Goal: Task Accomplishment & Management: Manage account settings

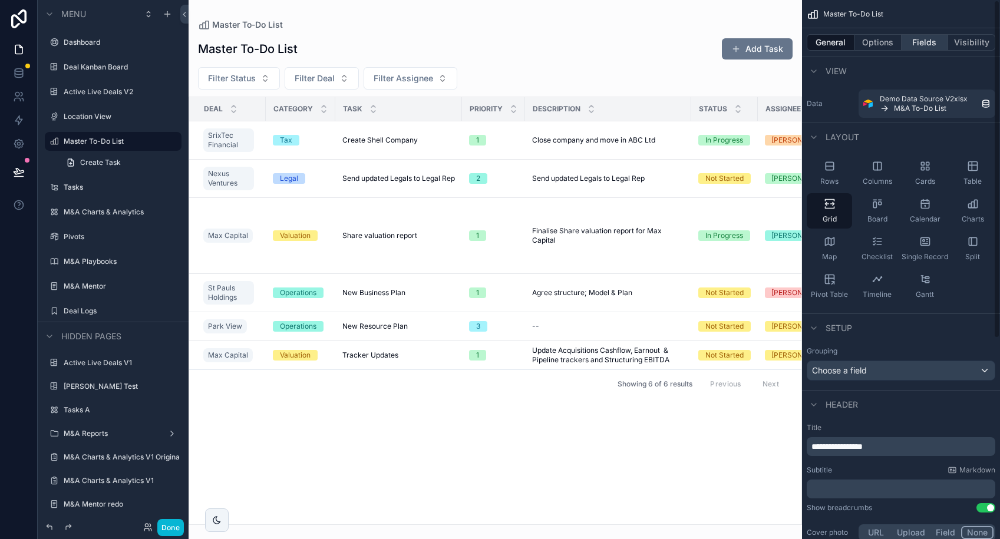
click at [922, 41] on button "Fields" at bounding box center [924, 42] width 47 height 16
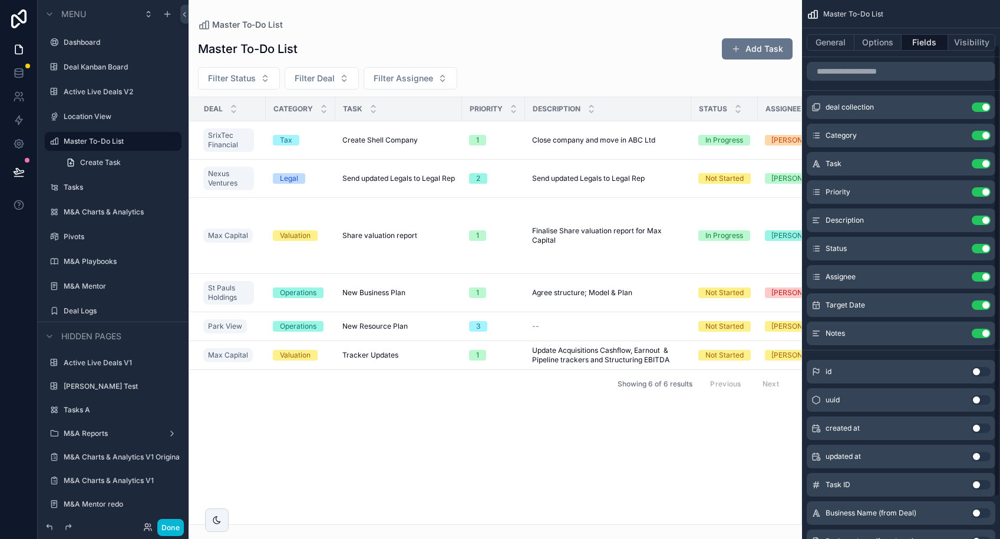
scroll to position [104, 0]
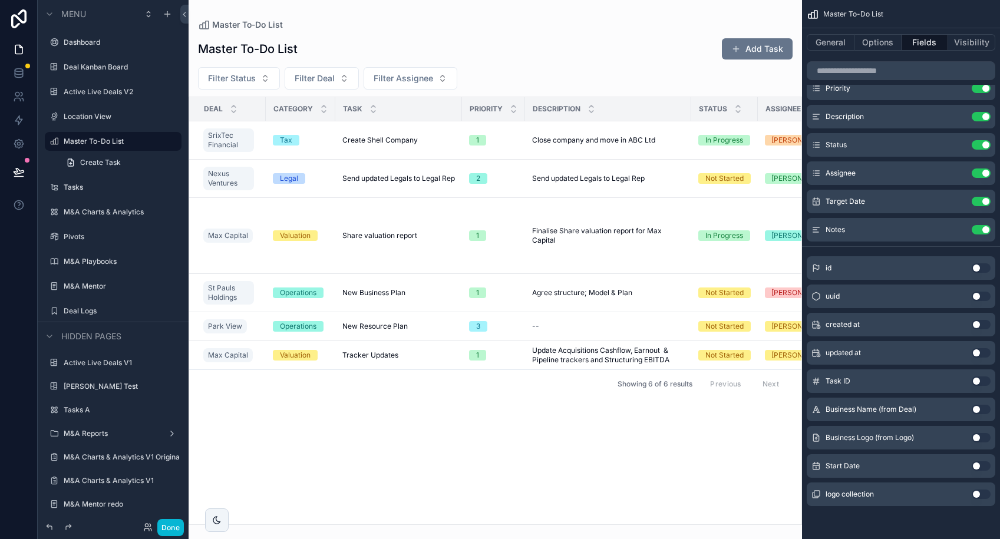
click at [977, 465] on button "Use setting" at bounding box center [980, 465] width 19 height 9
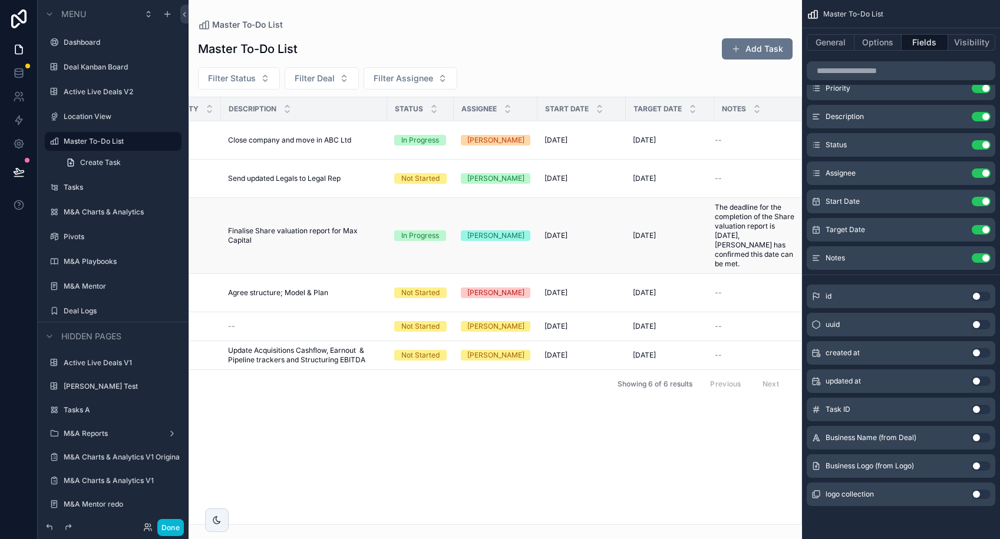
scroll to position [0, 308]
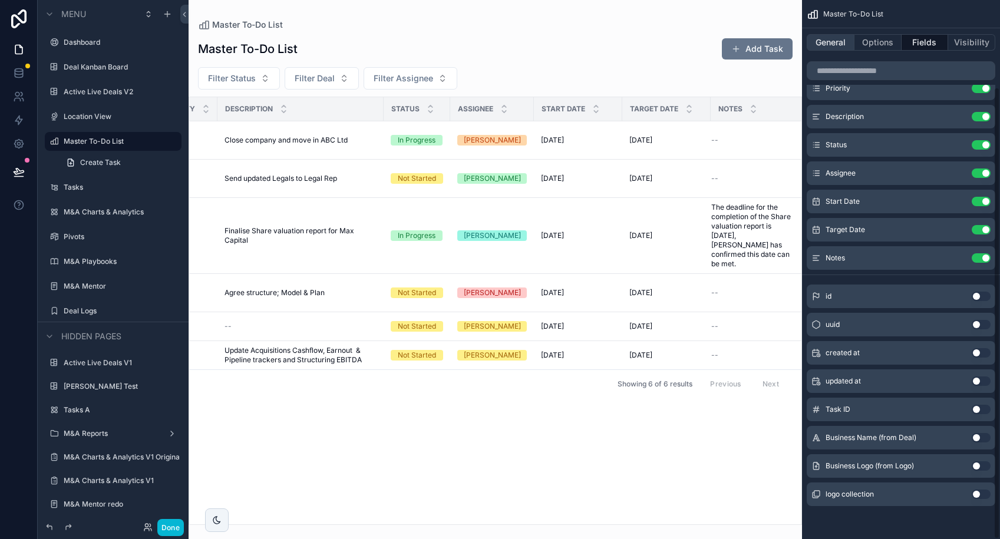
click at [825, 42] on button "General" at bounding box center [830, 42] width 48 height 16
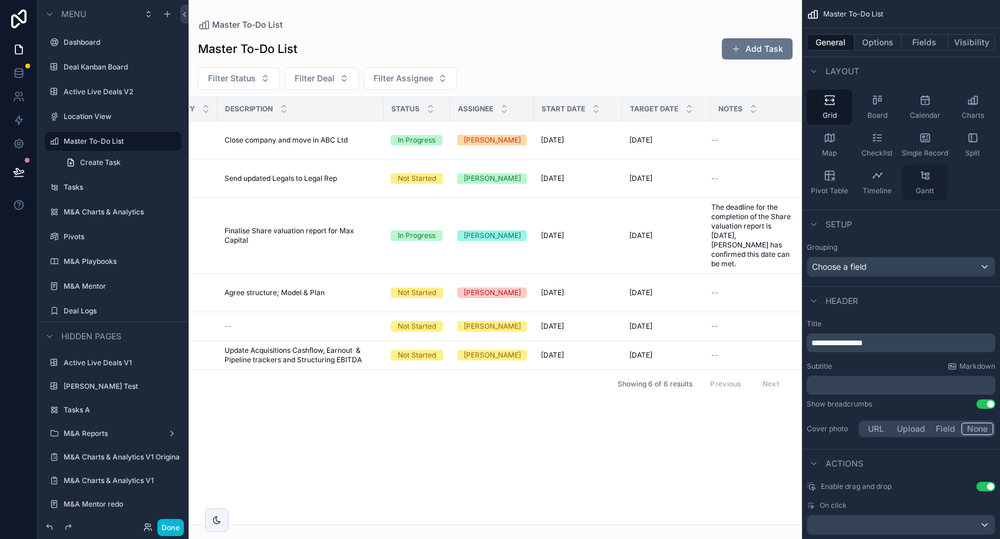
click at [931, 184] on div "Gantt" at bounding box center [924, 182] width 45 height 35
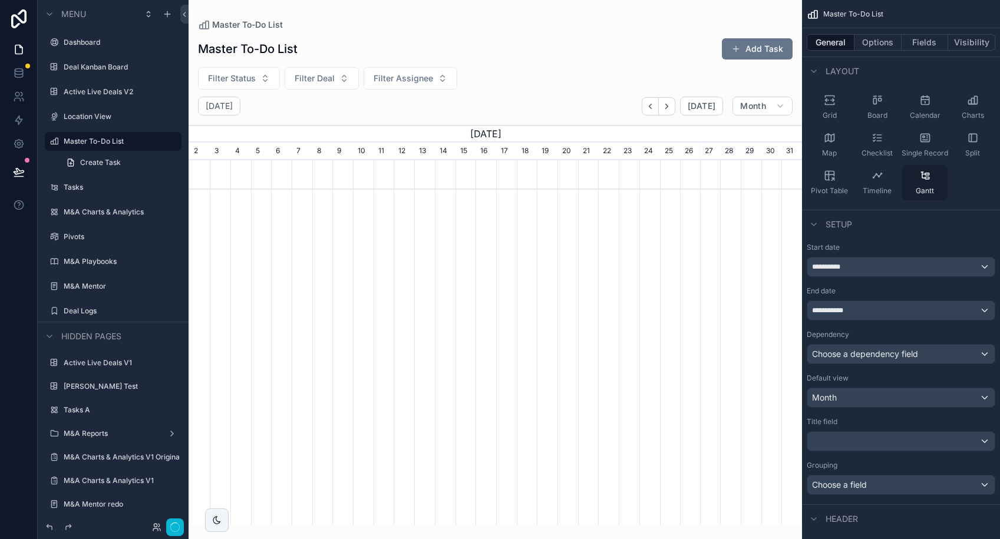
scroll to position [0, 613]
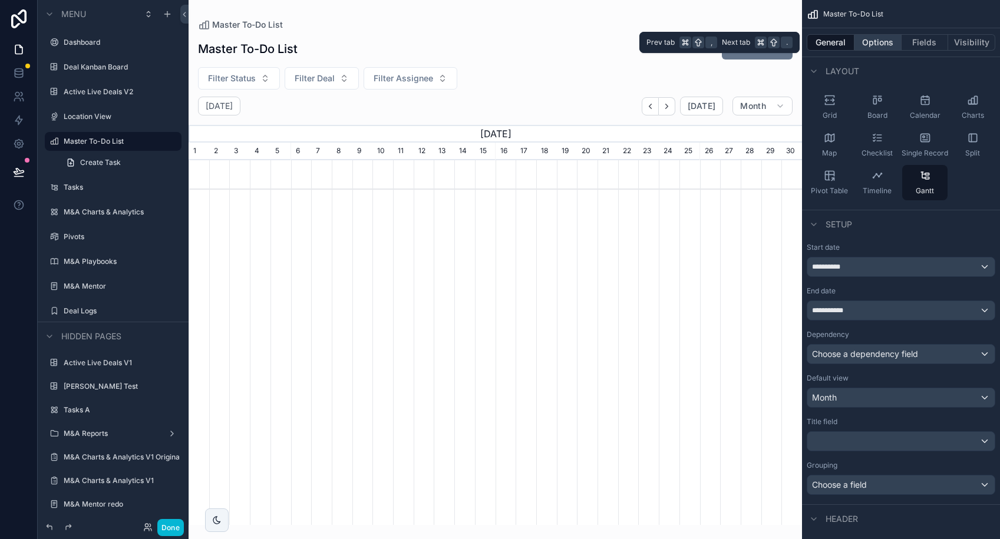
click at [877, 46] on button "Options" at bounding box center [877, 42] width 47 height 16
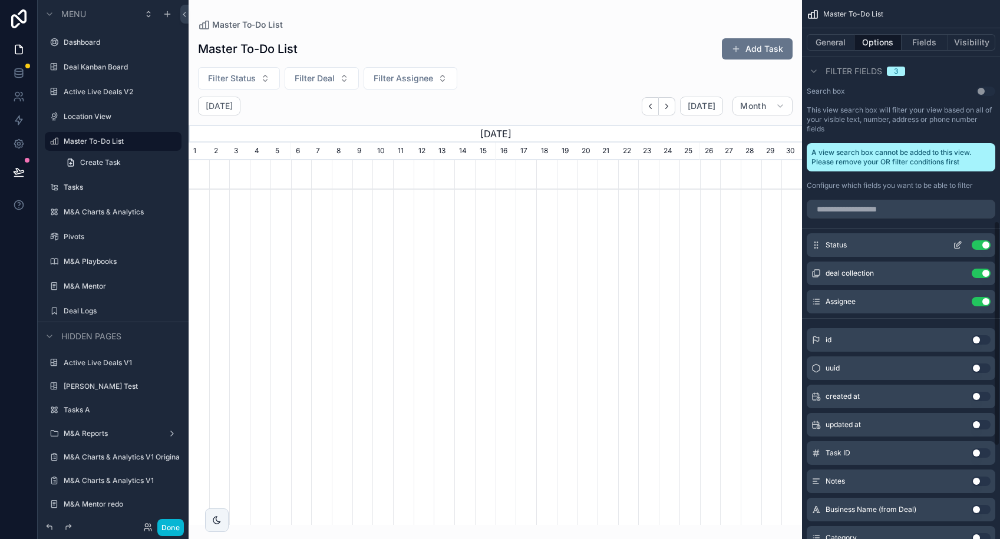
scroll to position [539, 0]
click at [980, 242] on button "Use setting" at bounding box center [980, 243] width 19 height 9
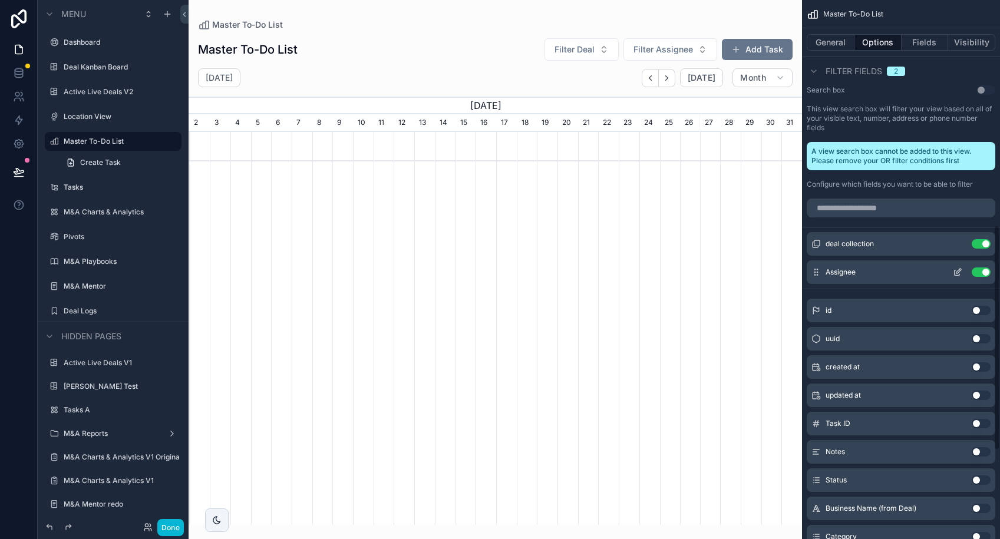
scroll to position [0, 613]
click at [977, 242] on button "Use setting" at bounding box center [980, 243] width 19 height 9
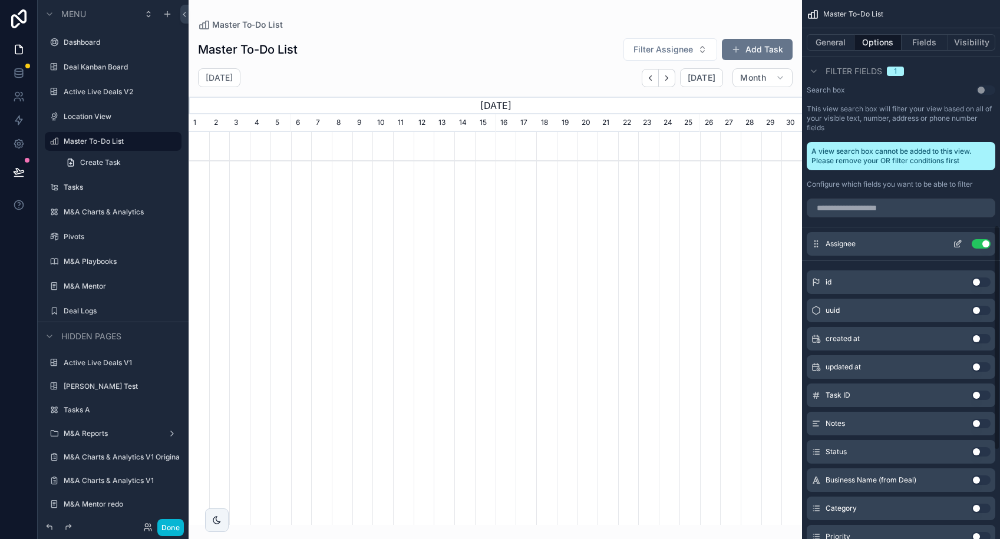
click at [981, 246] on button "Use setting" at bounding box center [980, 243] width 19 height 9
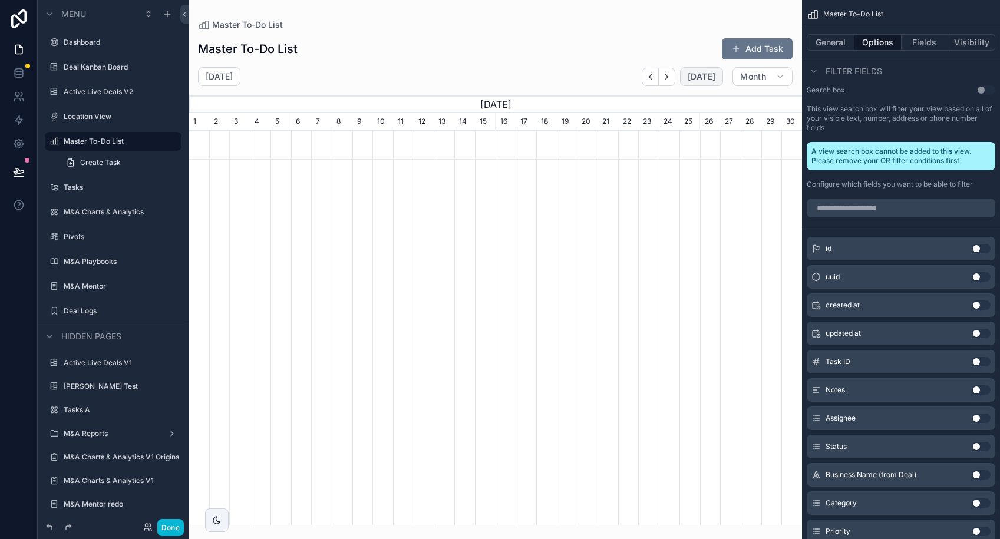
click at [700, 76] on span "[DATE]" at bounding box center [701, 76] width 28 height 11
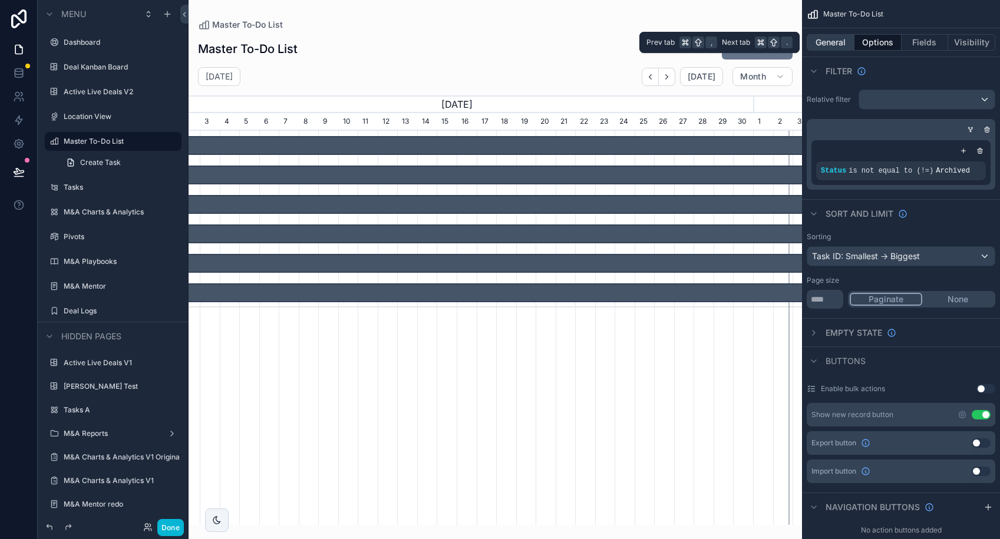
click at [835, 44] on button "General" at bounding box center [830, 42] width 48 height 16
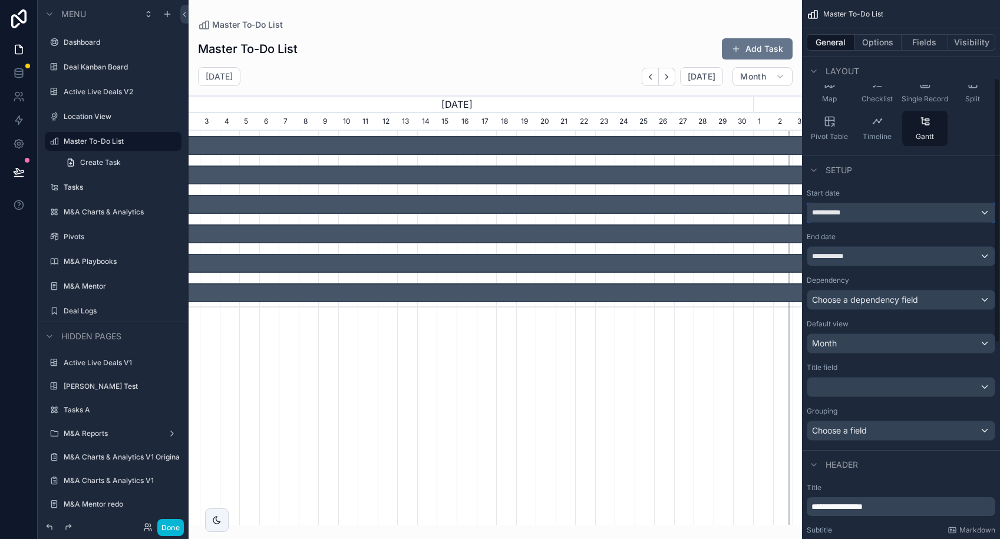
click at [900, 210] on div "**********" at bounding box center [900, 212] width 187 height 19
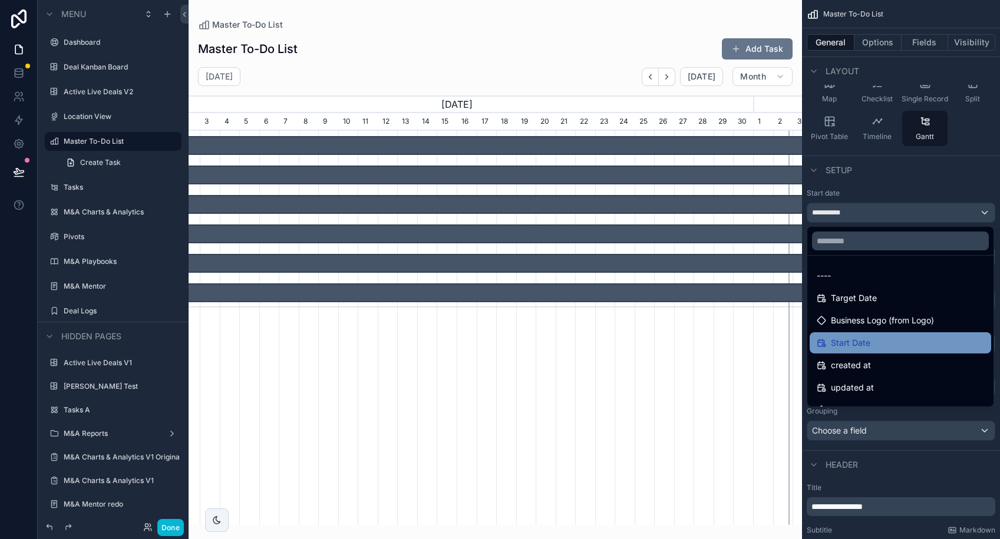
click at [880, 346] on div "Start Date" at bounding box center [900, 343] width 167 height 14
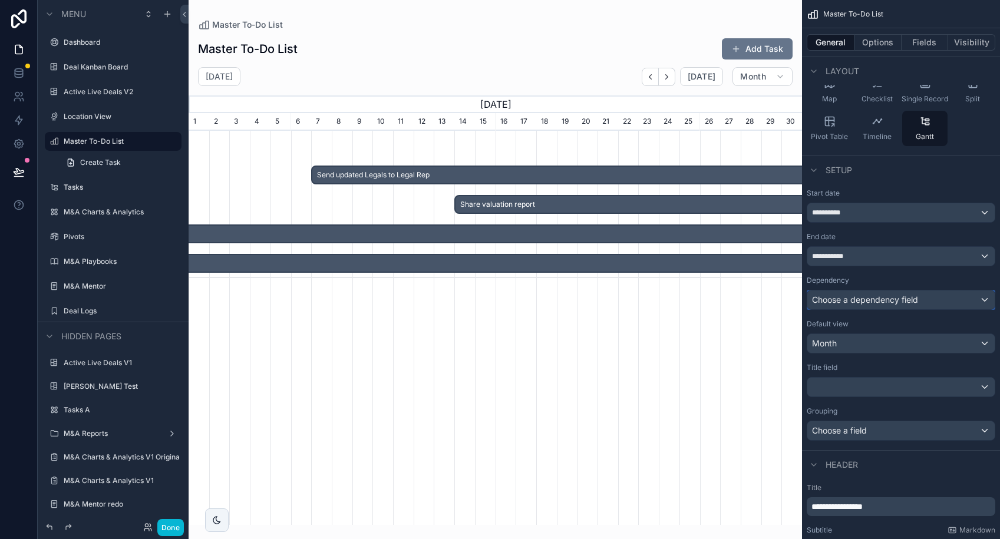
click at [901, 300] on div "Choose a dependency field" at bounding box center [900, 299] width 187 height 19
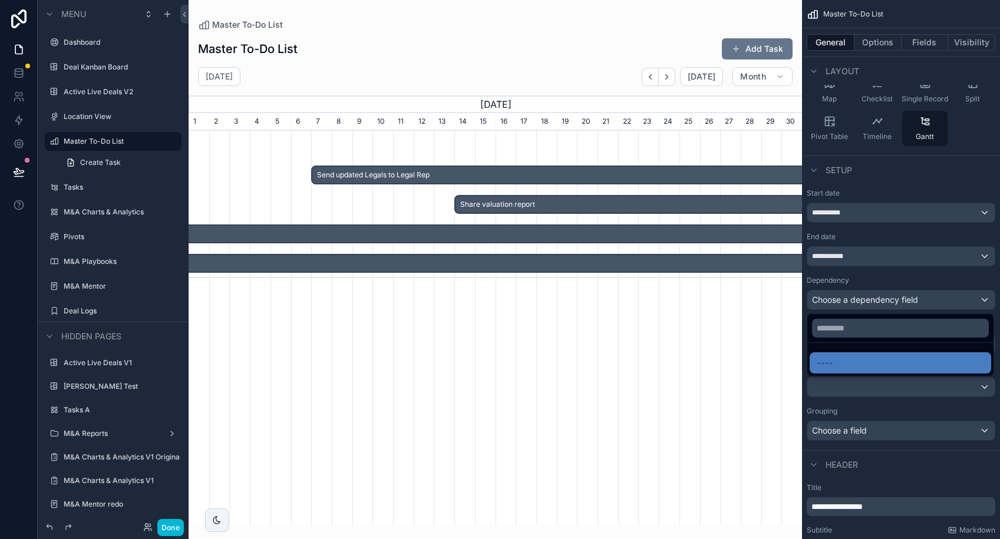
click at [907, 181] on div "scrollable content" at bounding box center [500, 269] width 1000 height 539
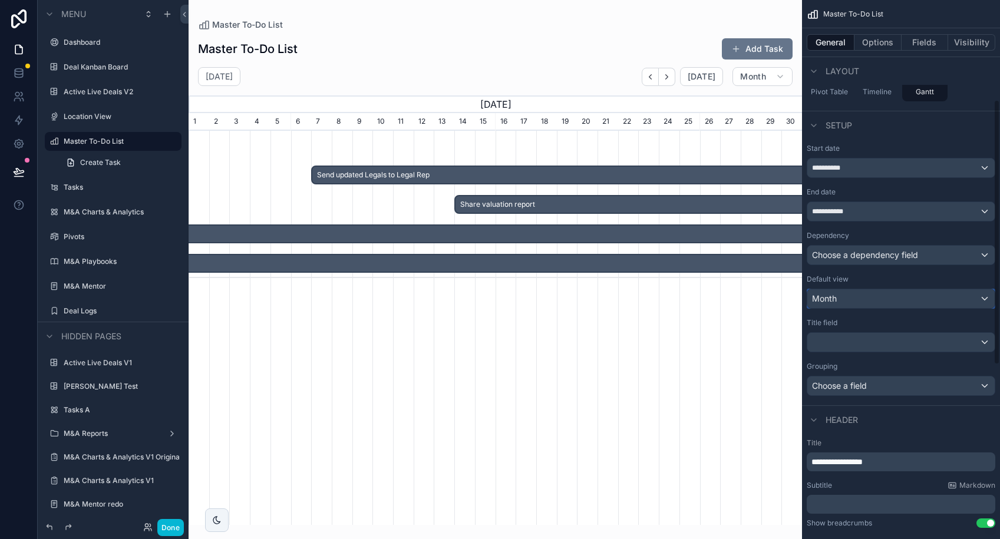
click at [888, 297] on div "Month" at bounding box center [900, 298] width 187 height 19
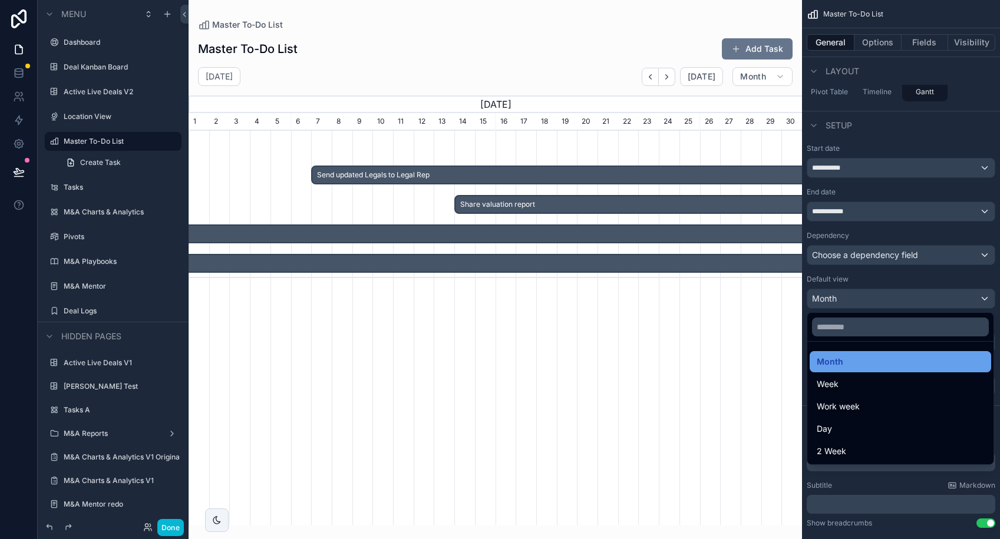
click at [882, 362] on div "Month" at bounding box center [900, 362] width 167 height 14
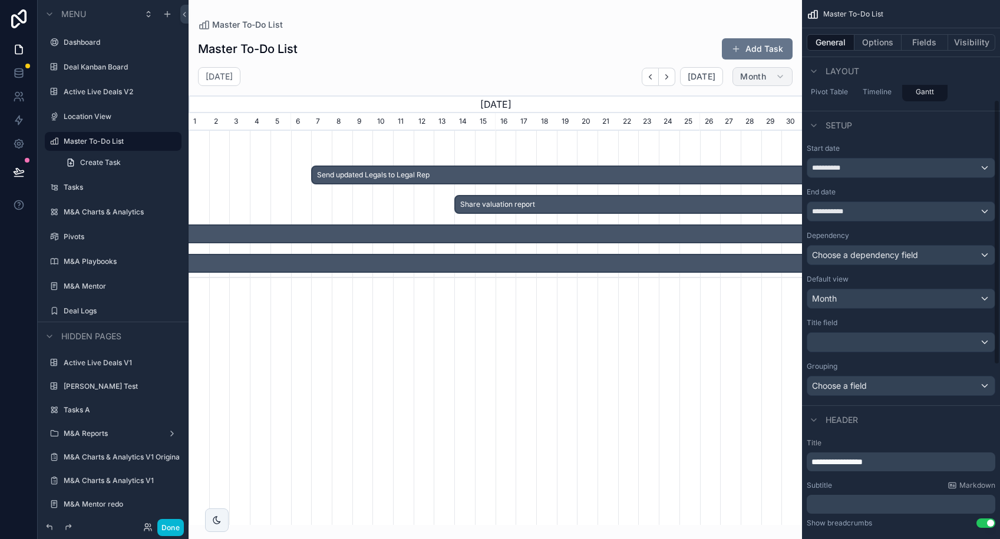
click at [774, 74] on button "Month" at bounding box center [762, 76] width 60 height 19
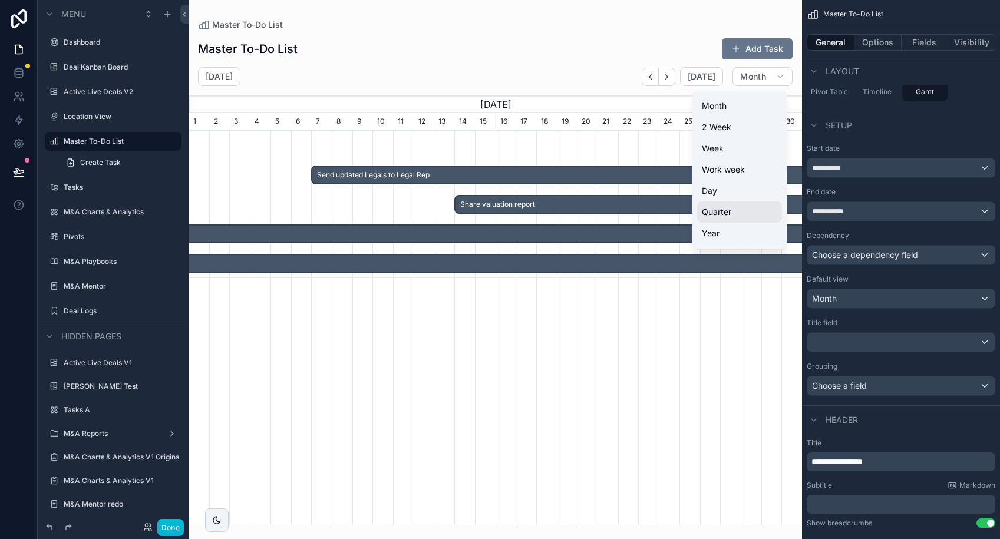
click at [726, 211] on span "Quarter" at bounding box center [716, 212] width 29 height 12
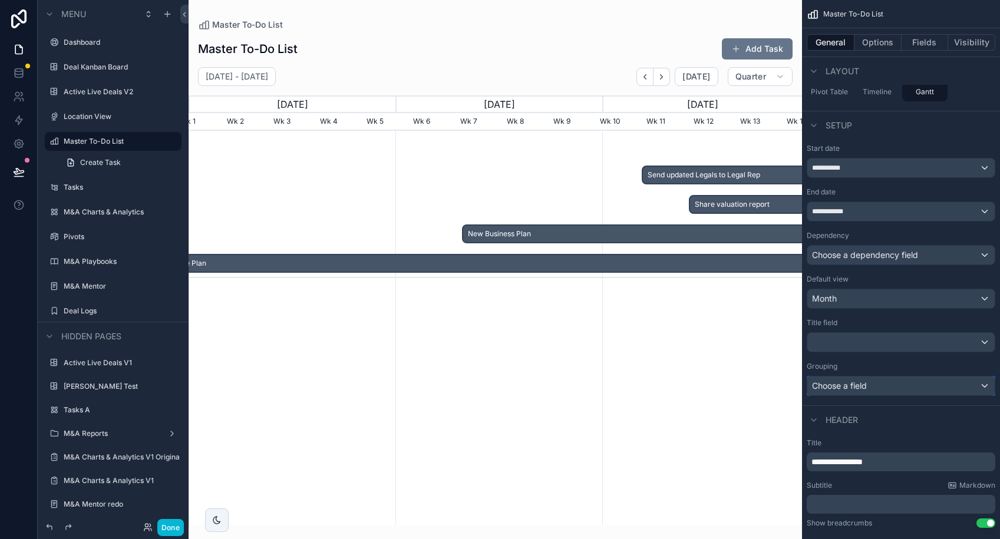
click at [886, 384] on div "Choose a field" at bounding box center [900, 385] width 187 height 19
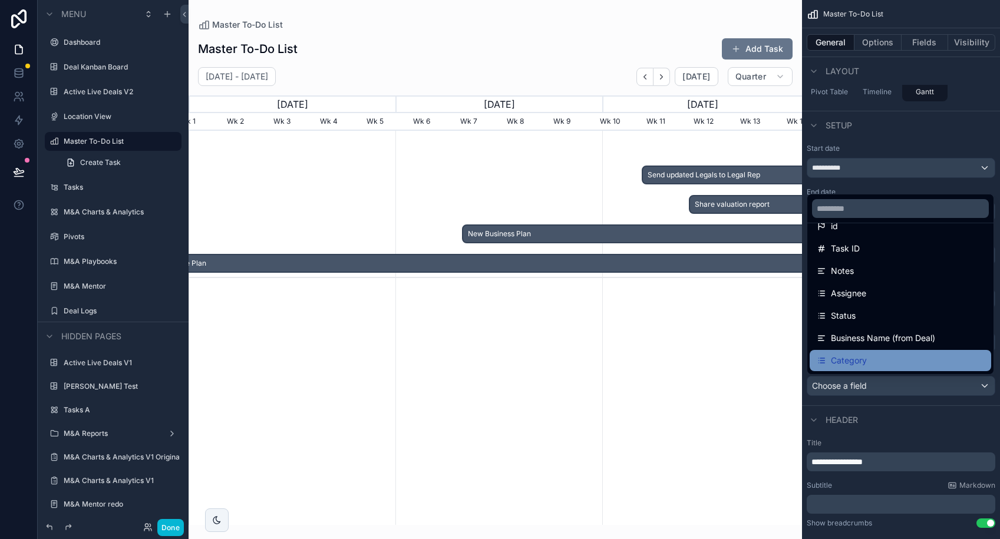
click at [860, 356] on span "Category" at bounding box center [849, 360] width 36 height 14
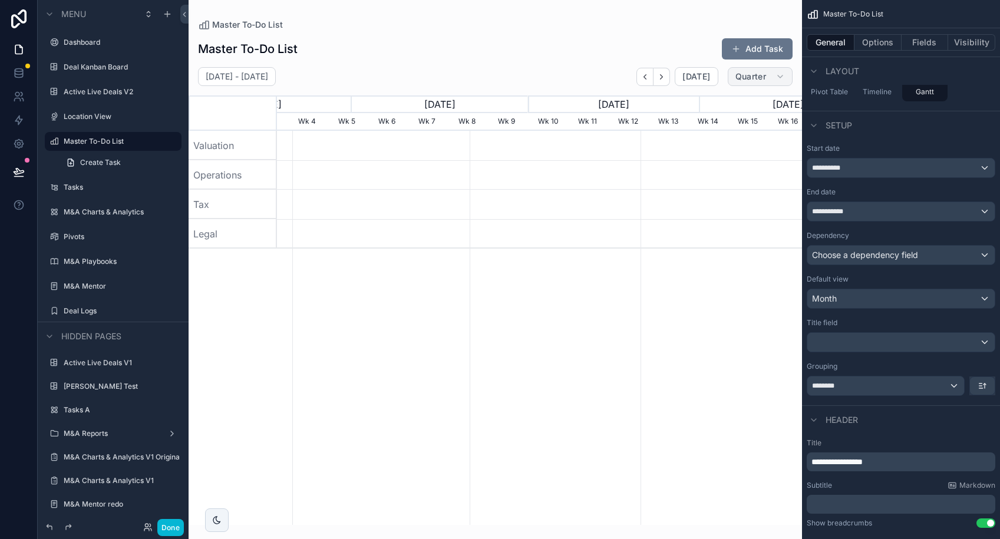
click at [781, 83] on button "Quarter" at bounding box center [760, 76] width 65 height 19
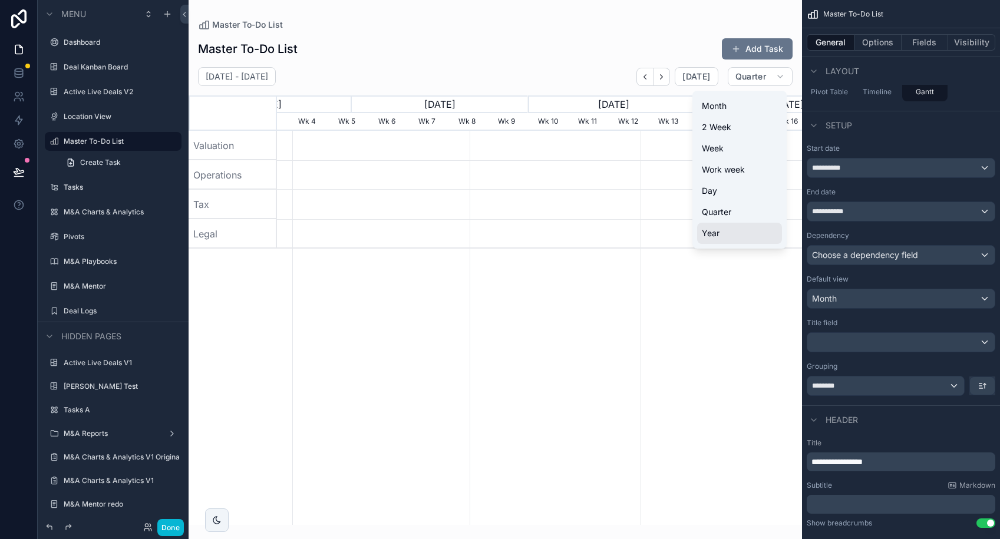
click at [733, 230] on button "Year" at bounding box center [739, 233] width 85 height 21
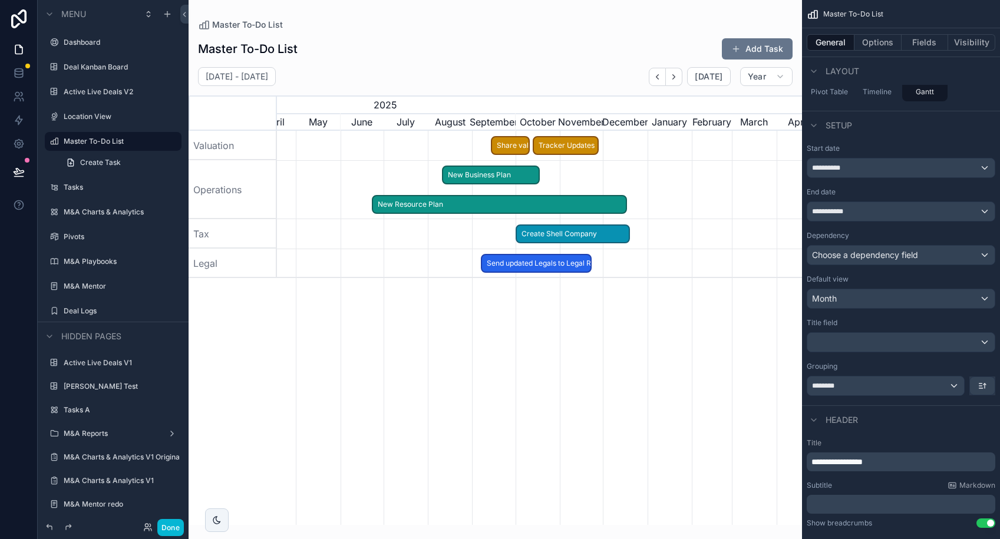
click at [567, 147] on span "Tracker Updates" at bounding box center [566, 145] width 64 height 19
click at [529, 61] on div "Master To-Do List Add Task [DATE] - [DATE] [DATE] Year [DATE] 2025 2026 [DATE] …" at bounding box center [495, 278] width 613 height 494
click at [577, 148] on span "Tracker Updates" at bounding box center [567, 145] width 64 height 19
click at [733, 439] on div "Create Shell Company Send updated Legals to Legal Rep Share valuation report Ne…" at bounding box center [539, 328] width 525 height 394
click at [765, 80] on span "Year" at bounding box center [757, 76] width 18 height 11
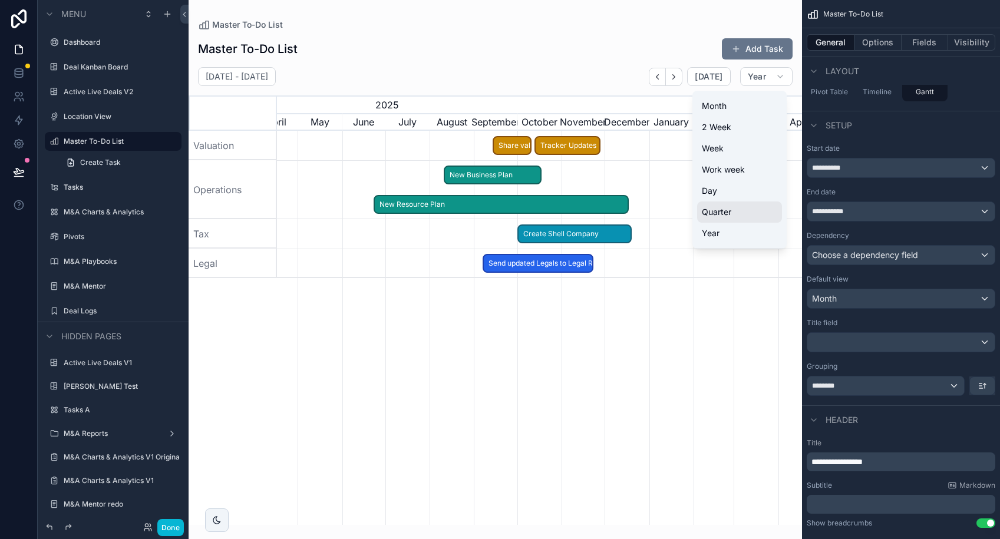
click at [737, 211] on button "Quarter" at bounding box center [739, 211] width 85 height 21
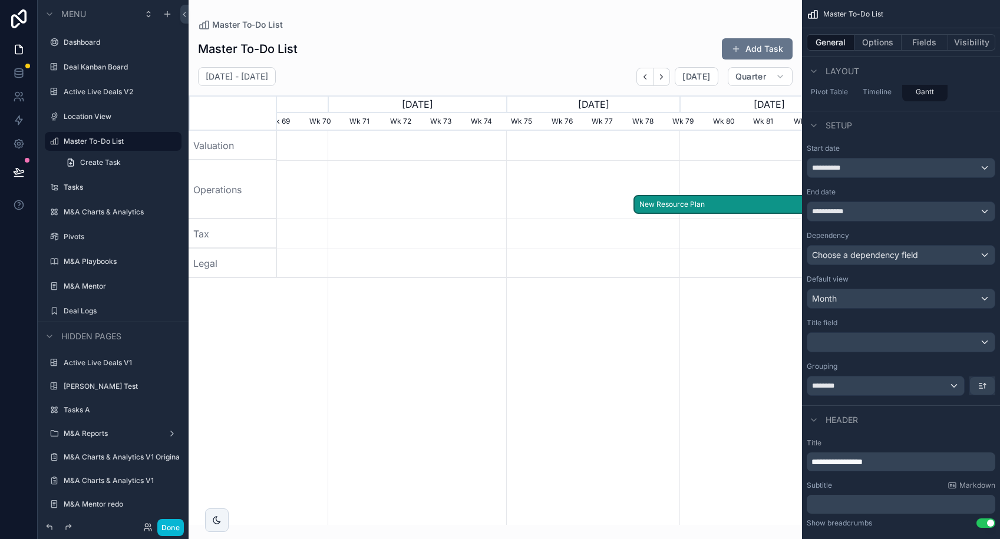
scroll to position [0, 525]
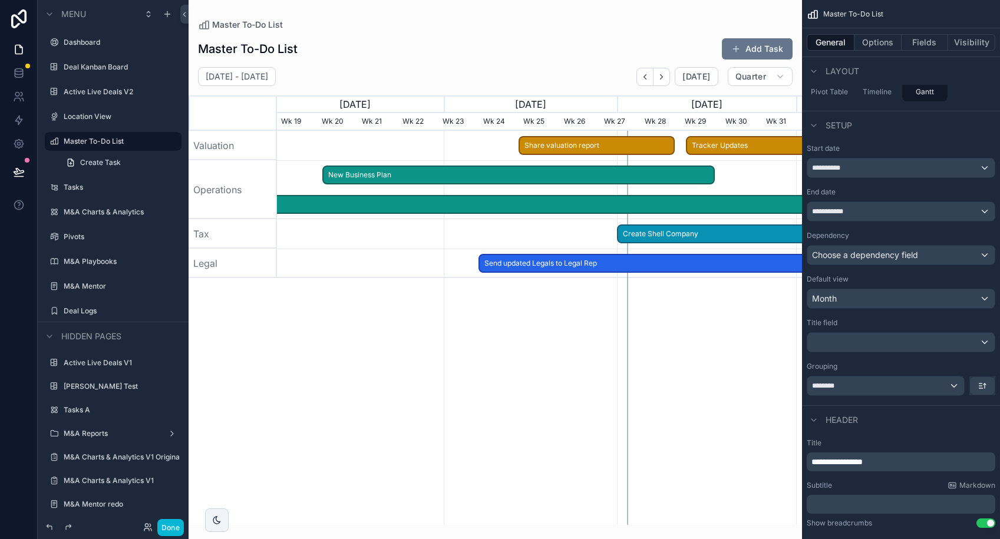
scroll to position [0, 662]
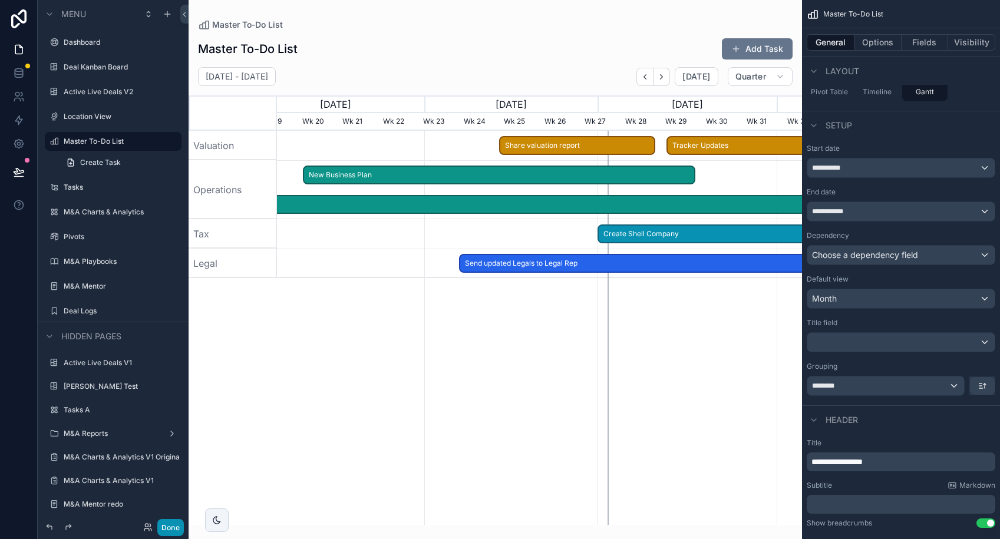
click at [167, 530] on button "Done" at bounding box center [170, 527] width 27 height 17
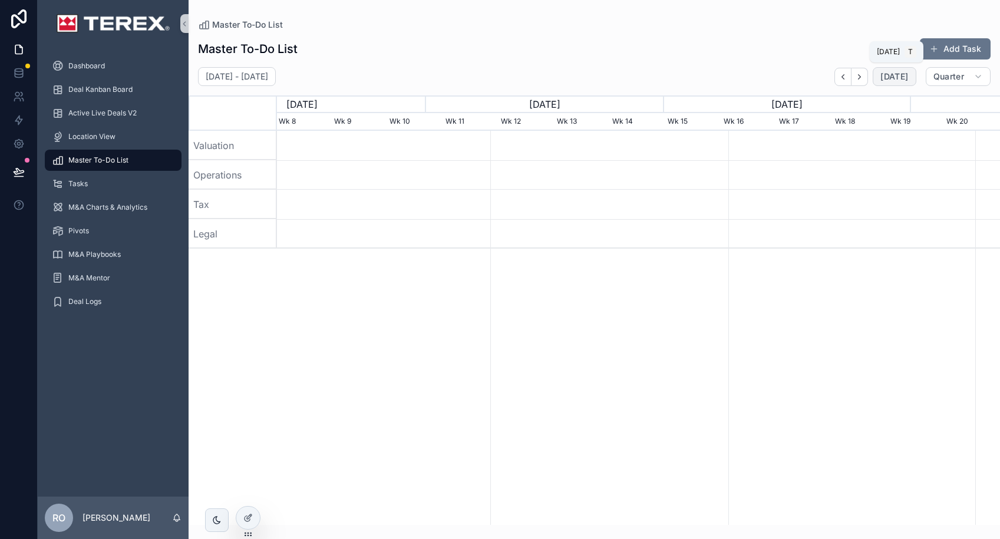
click at [897, 75] on span "[DATE]" at bounding box center [894, 76] width 28 height 11
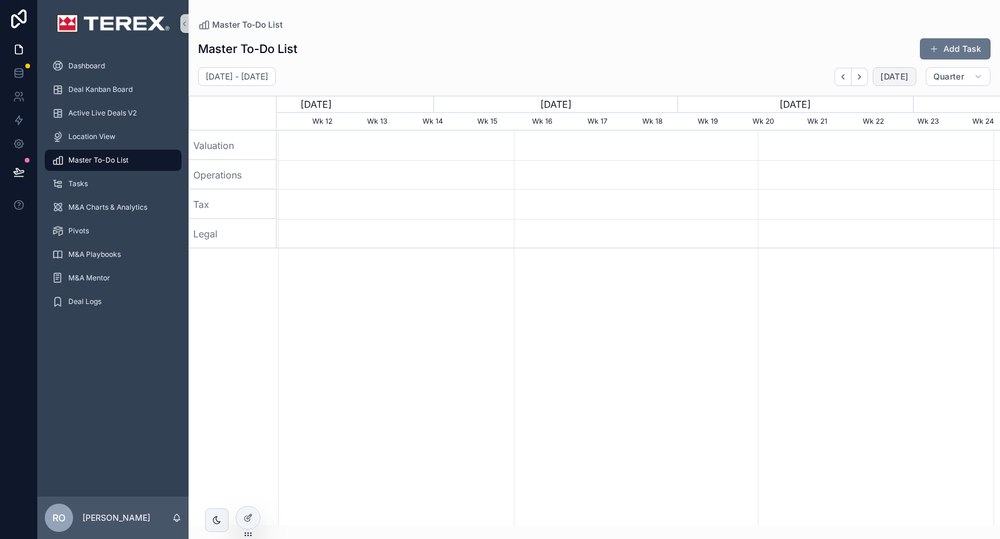
scroll to position [0, 640]
click at [898, 72] on span "[DATE]" at bounding box center [894, 76] width 28 height 11
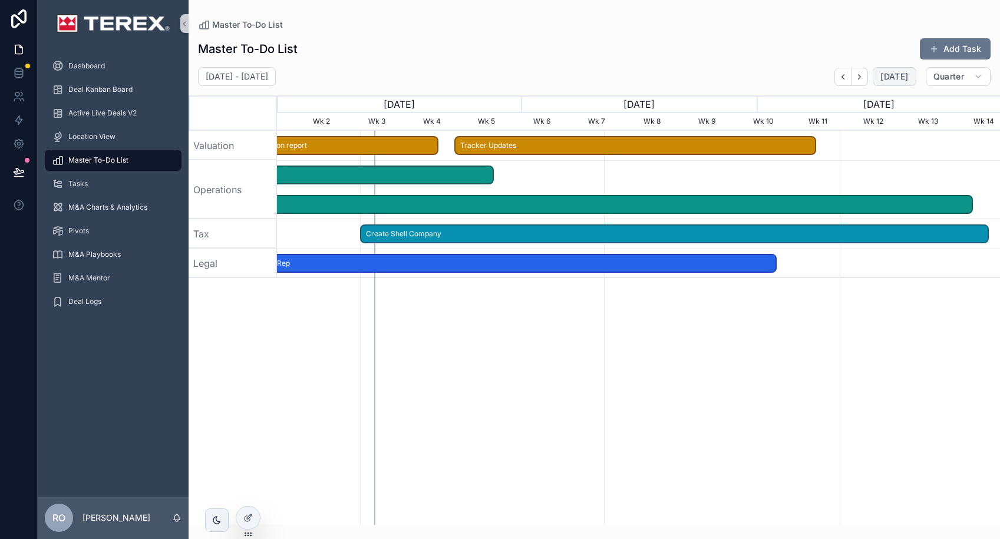
click at [573, 150] on span "Tracker Updates" at bounding box center [634, 145] width 359 height 19
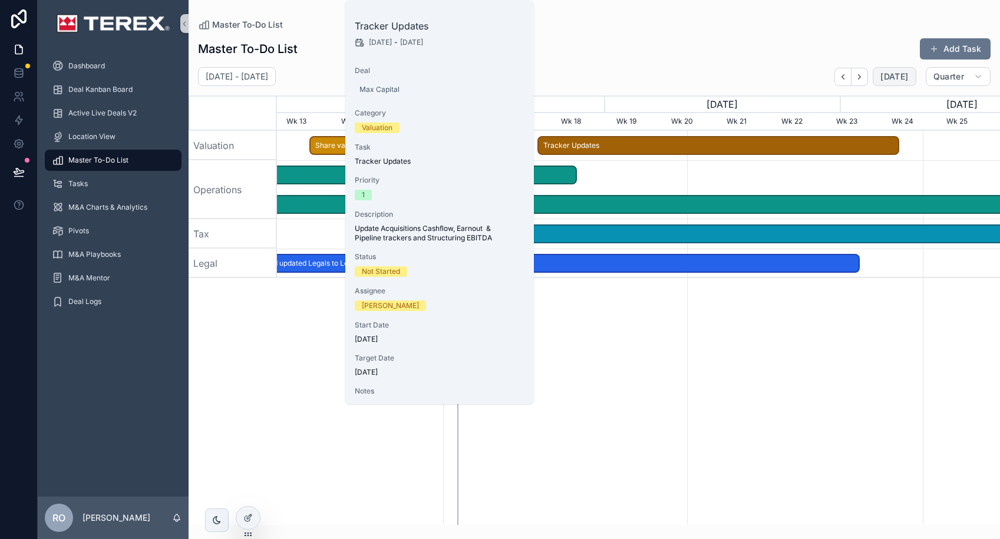
click at [573, 150] on div "Dashboard Deal Kanban Board Active Live Deals V2 Location View Master To-Do Lis…" at bounding box center [519, 269] width 962 height 539
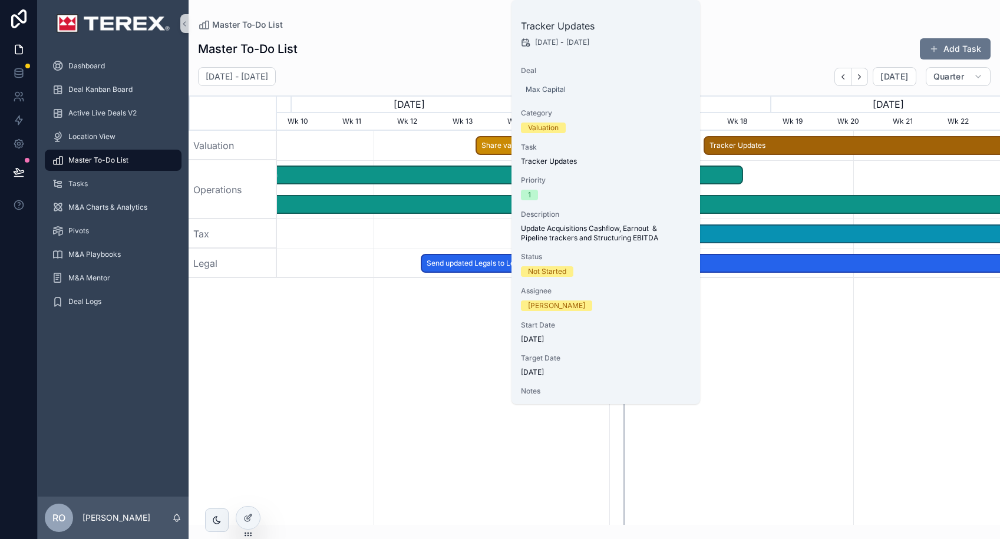
click at [530, 131] on div "Valuation" at bounding box center [543, 128] width 31 height 11
click at [549, 42] on span "[DATE]" at bounding box center [546, 42] width 23 height 9
click at [547, 299] on div "Assignee [PERSON_NAME]" at bounding box center [606, 298] width 170 height 25
click at [497, 148] on span "Share valuation report" at bounding box center [582, 145] width 210 height 19
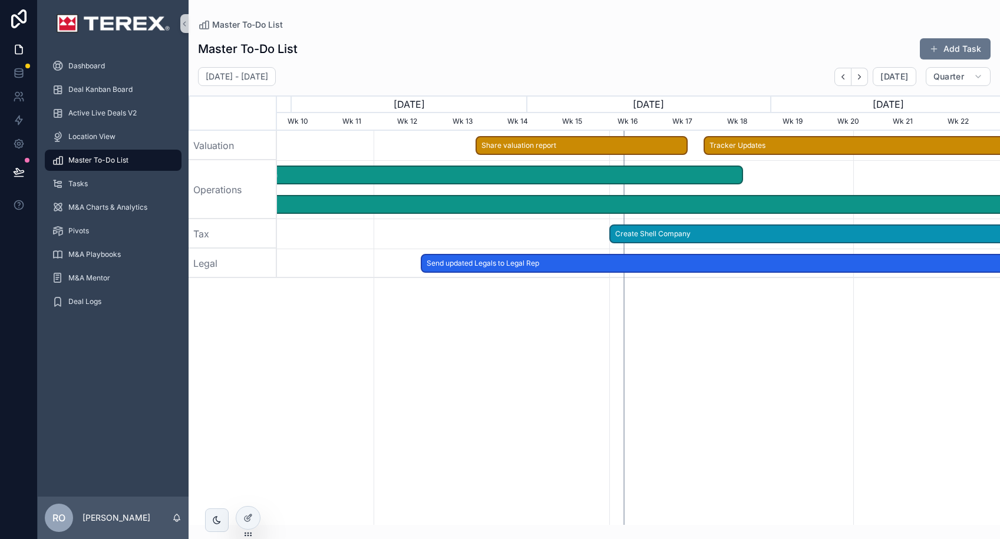
click at [563, 56] on div "Master To-Do List Add Task" at bounding box center [594, 49] width 792 height 22
click at [285, 78] on icon "scrollable content" at bounding box center [279, 77] width 12 height 12
select select "****"
select select "*"
click at [426, 74] on div "[DATE] - [DATE] [DATE] Quarter" at bounding box center [594, 76] width 811 height 19
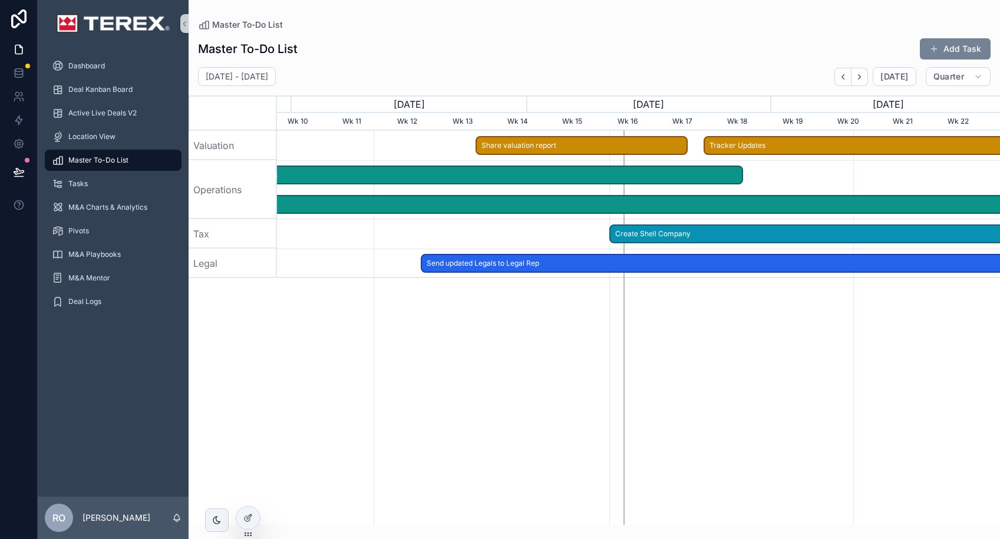
click at [965, 52] on button "Add Task" at bounding box center [955, 48] width 71 height 21
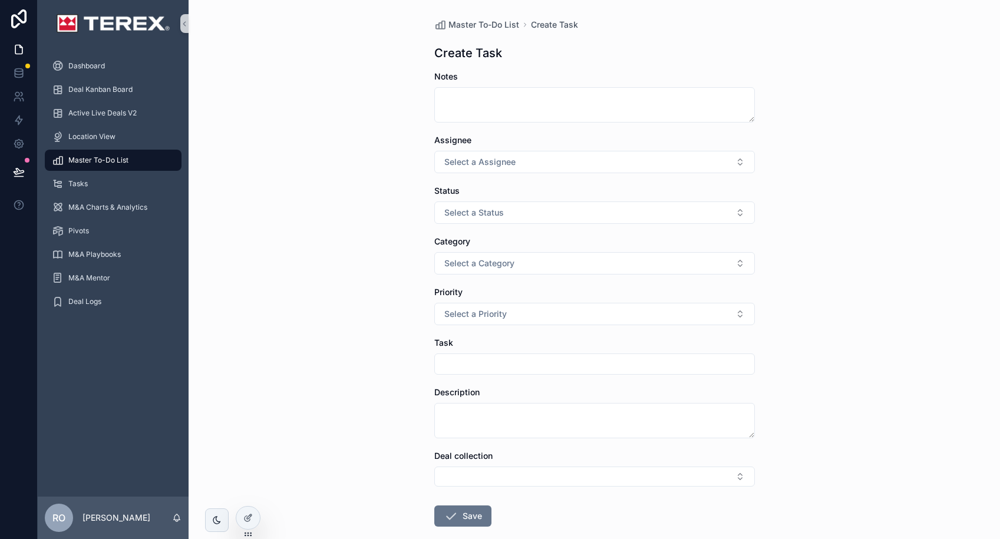
click at [271, 127] on div "Master To-Do List Create Task Create Task Notes Assignee Select a Assignee Stat…" at bounding box center [594, 269] width 811 height 539
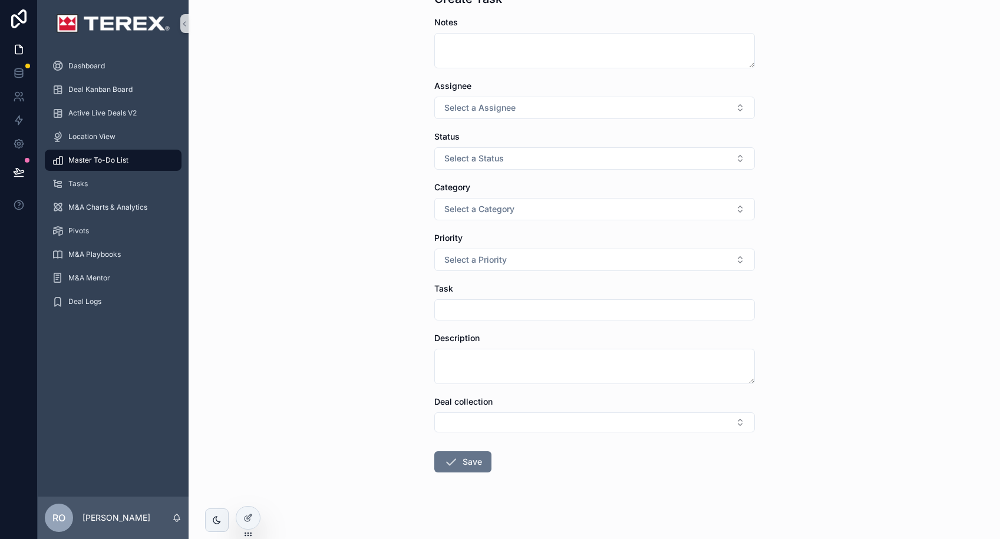
scroll to position [63, 0]
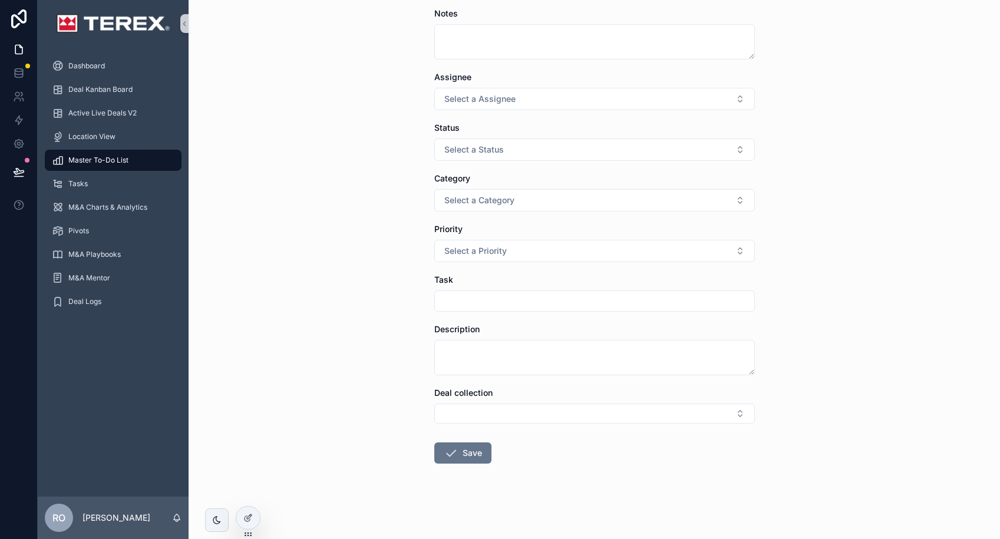
click at [115, 160] on span "Master To-Do List" at bounding box center [98, 160] width 60 height 9
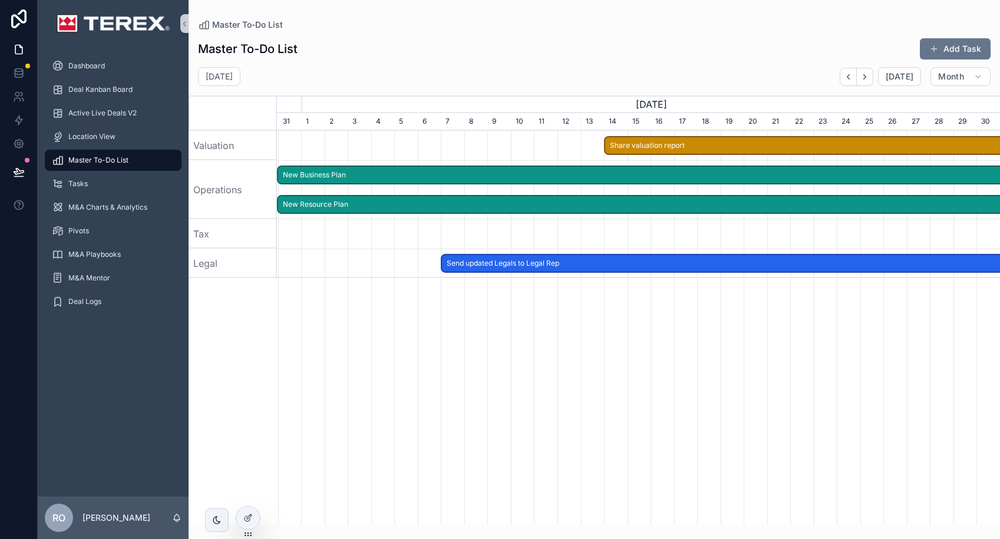
scroll to position [0, 723]
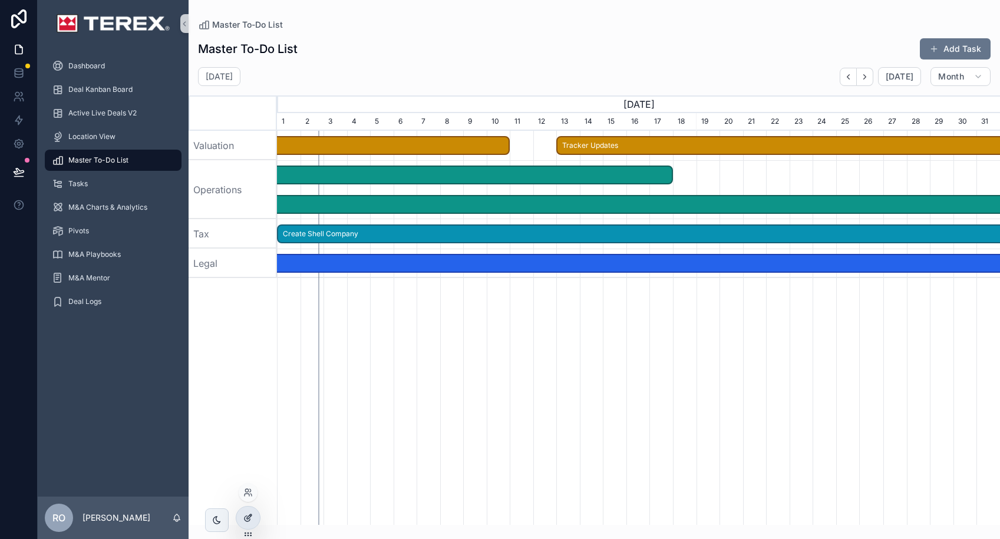
click at [253, 514] on div at bounding box center [248, 518] width 24 height 22
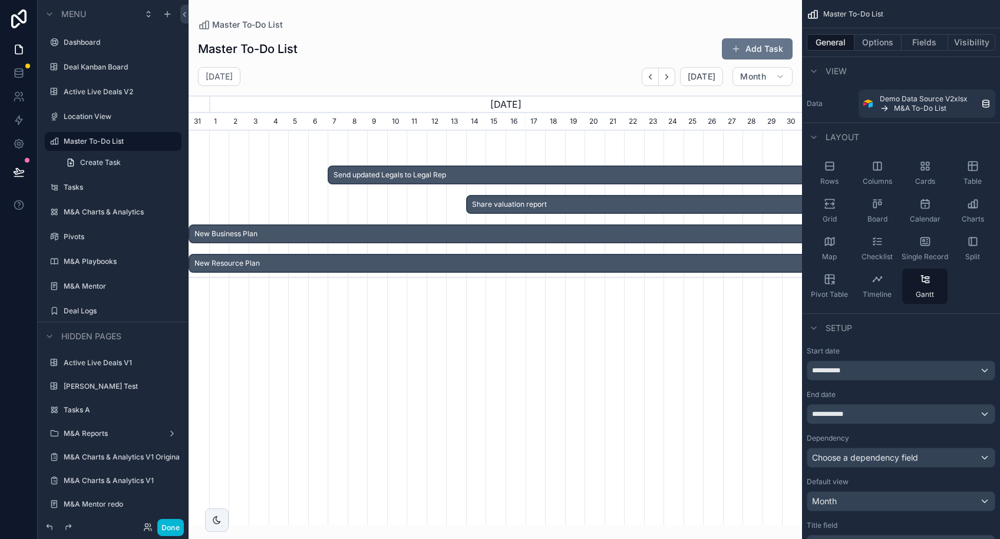
scroll to position [0, 613]
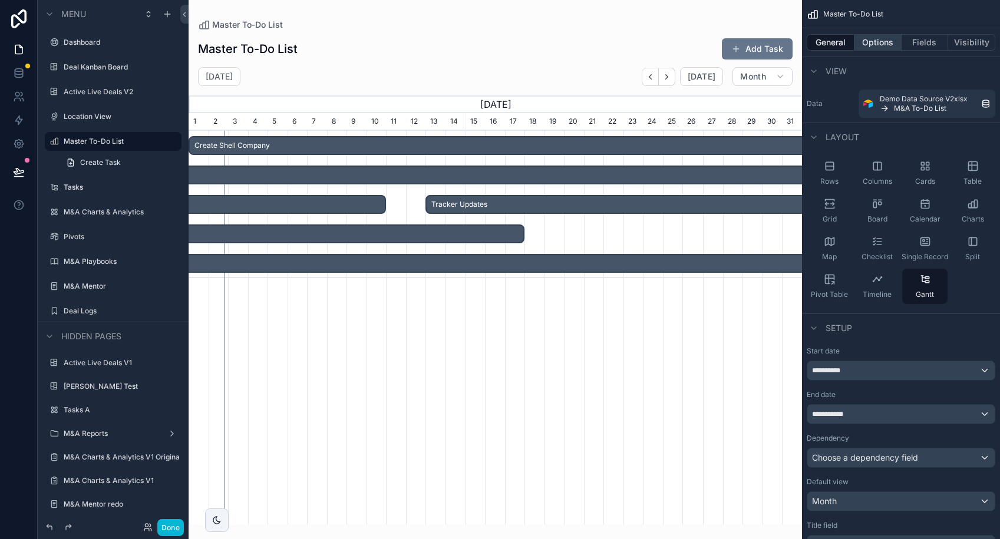
click at [880, 43] on button "Options" at bounding box center [877, 42] width 47 height 16
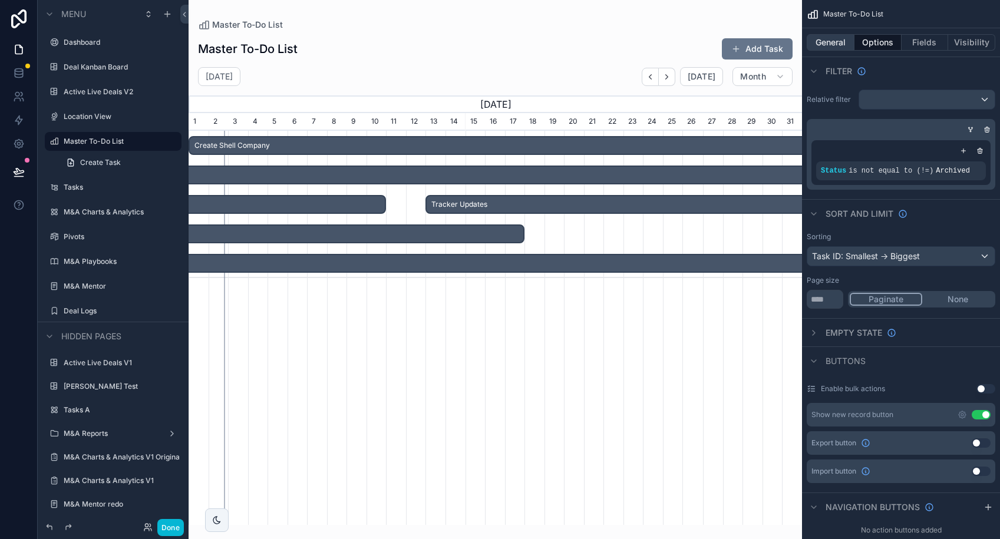
click at [821, 49] on button "General" at bounding box center [830, 42] width 48 height 16
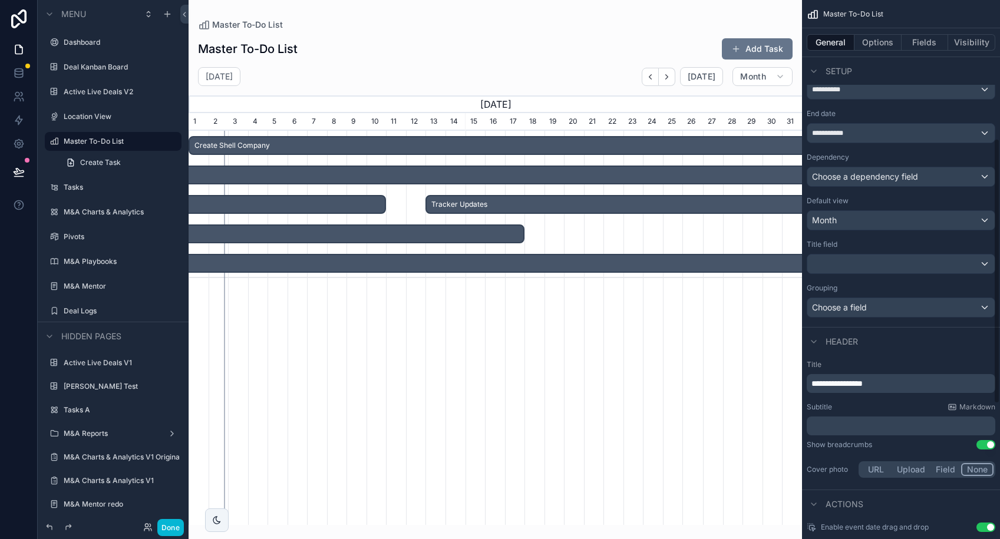
scroll to position [280, 0]
click at [887, 309] on div "Choose a field" at bounding box center [900, 308] width 187 height 19
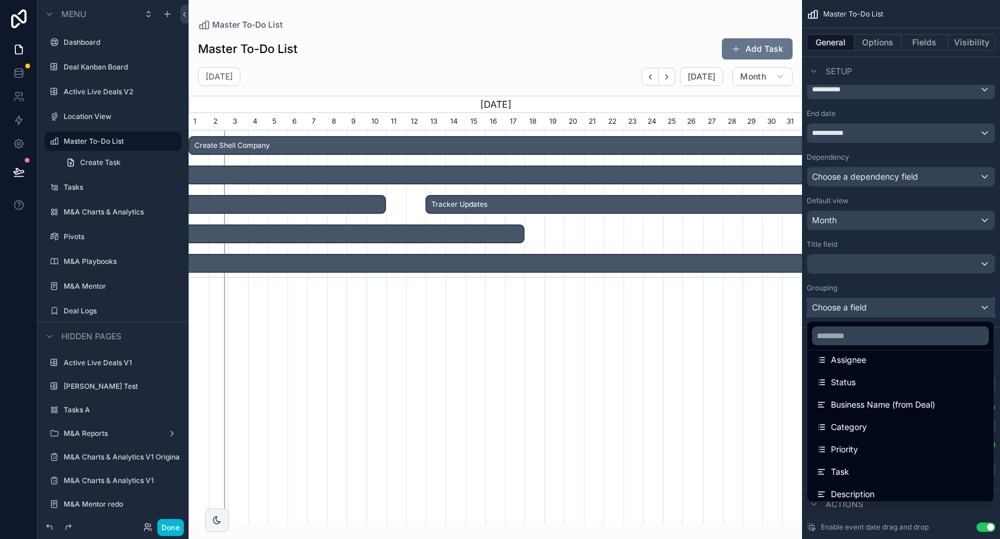
scroll to position [123, 0]
click at [861, 428] on span "Category" at bounding box center [849, 426] width 36 height 14
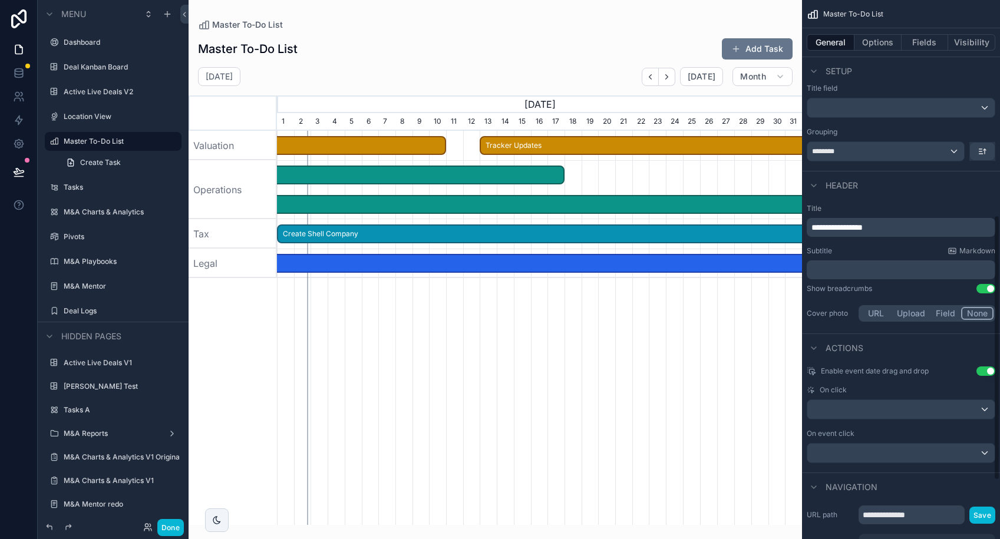
scroll to position [438, 0]
click at [983, 288] on button "Use setting" at bounding box center [985, 287] width 19 height 9
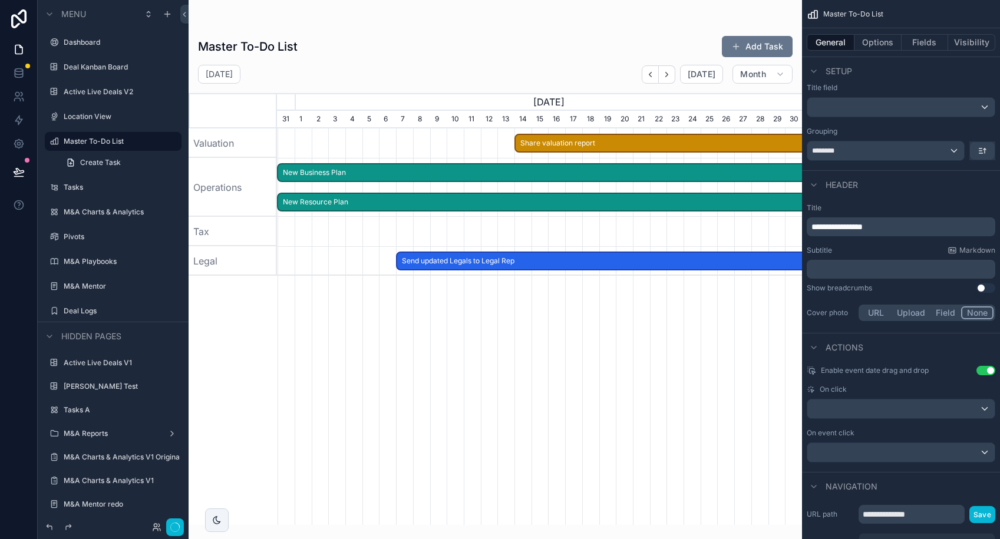
scroll to position [0, 525]
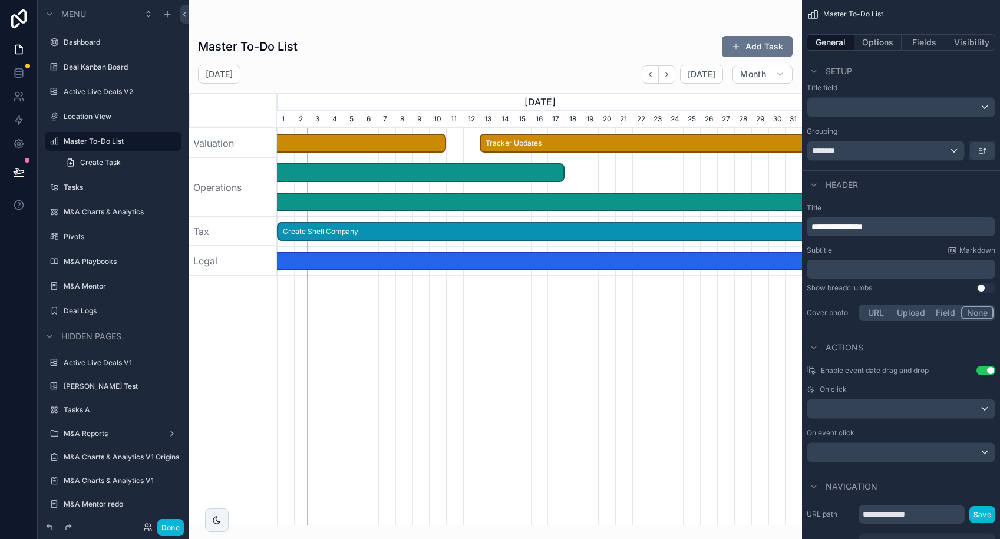
click at [983, 288] on button "Use setting" at bounding box center [985, 287] width 19 height 9
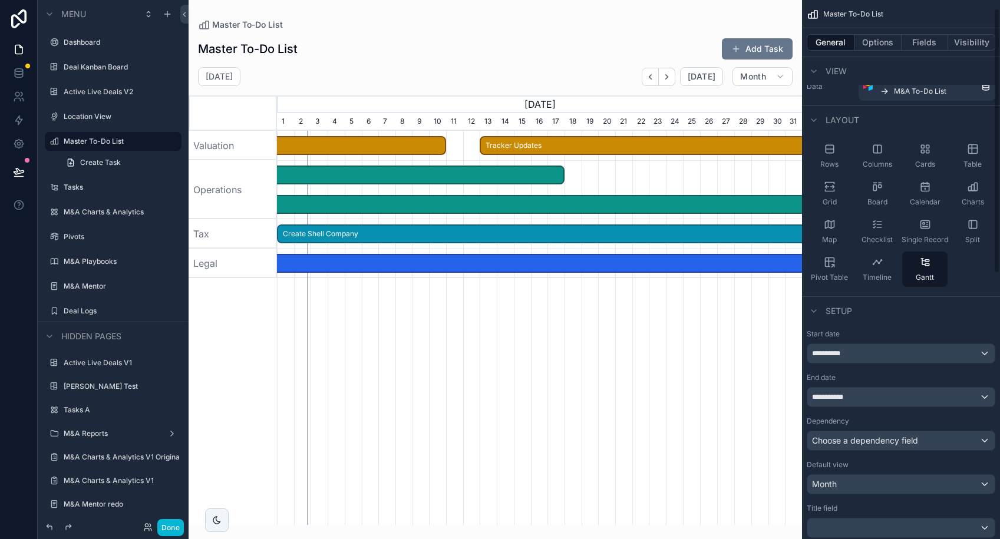
scroll to position [0, 0]
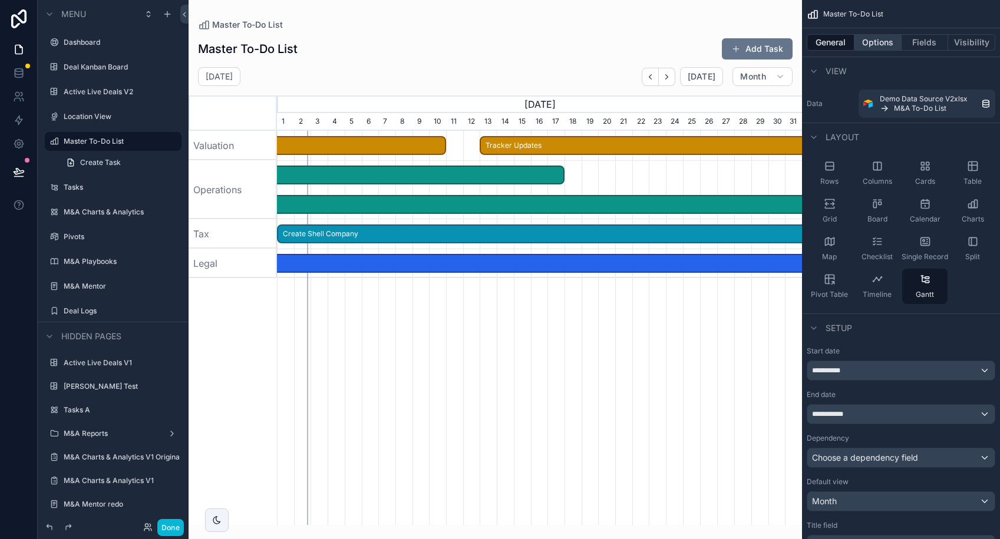
click at [879, 45] on button "Options" at bounding box center [877, 42] width 47 height 16
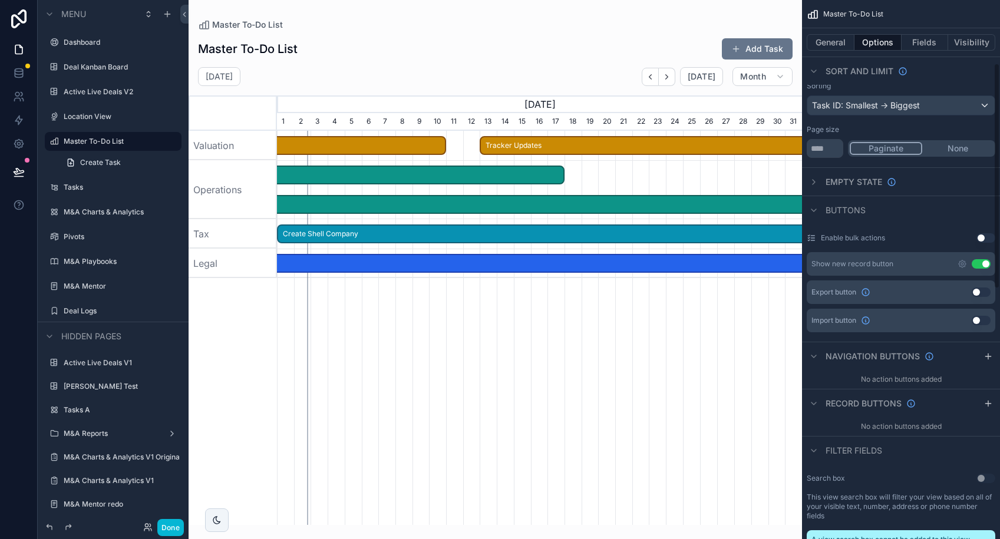
scroll to position [151, 0]
click at [987, 239] on button "Use setting" at bounding box center [985, 237] width 19 height 9
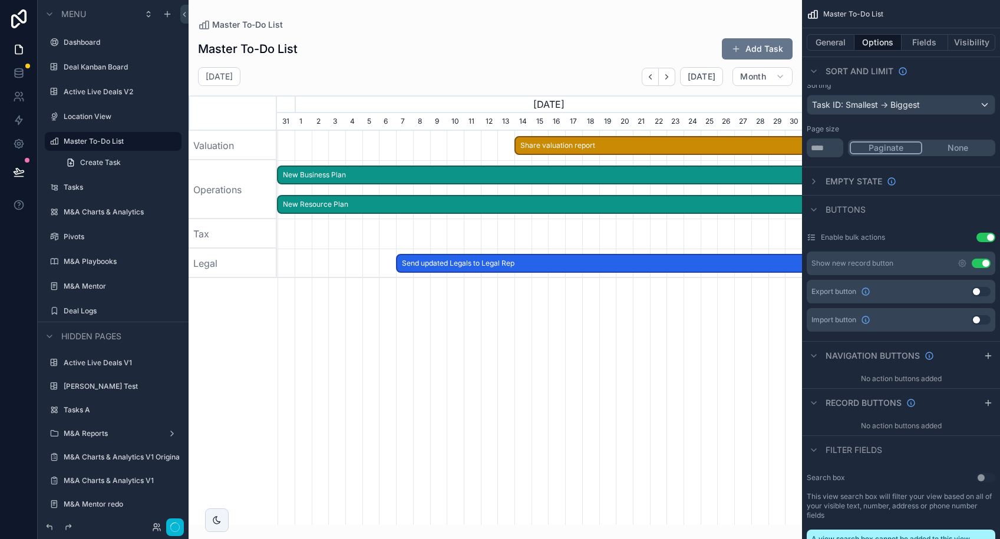
scroll to position [0, 525]
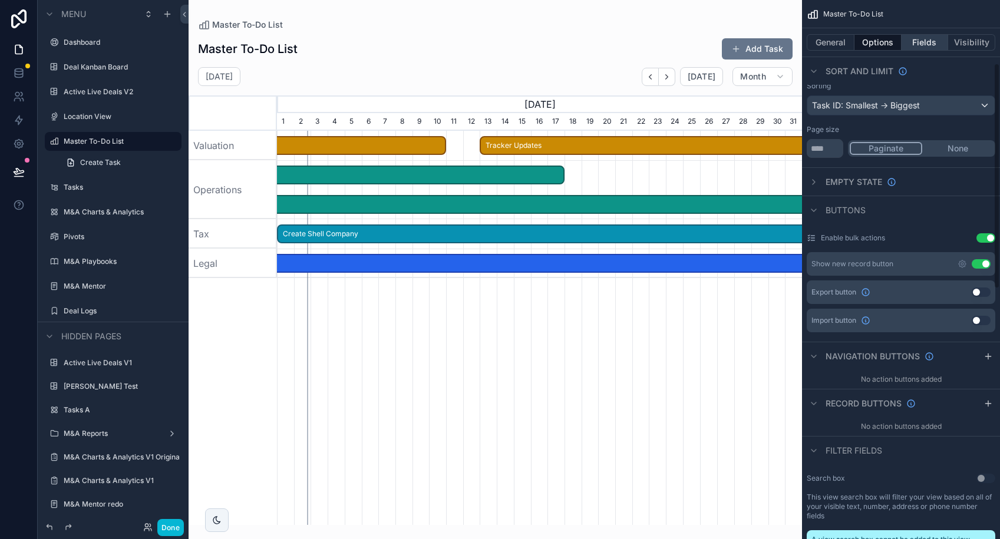
click at [927, 45] on button "Fields" at bounding box center [924, 42] width 47 height 16
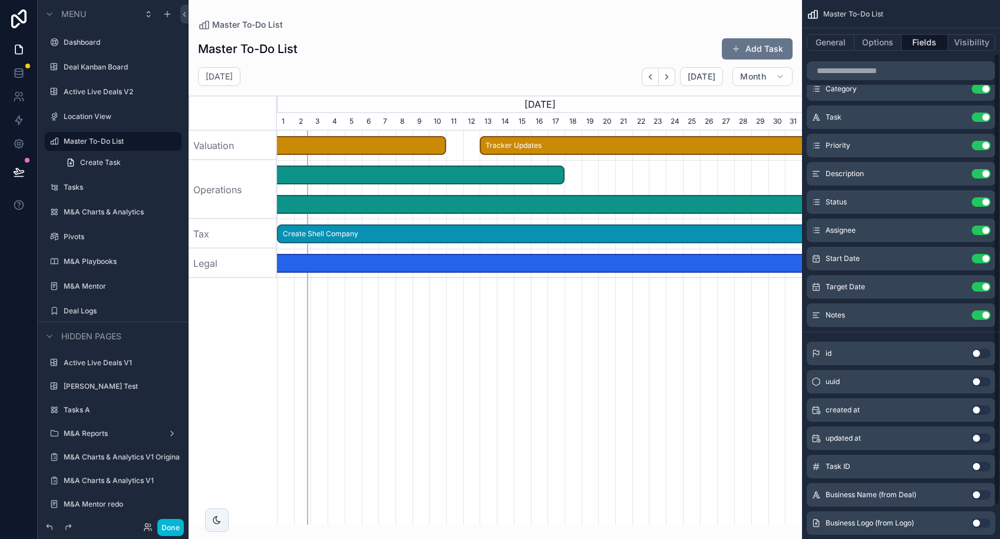
scroll to position [0, 0]
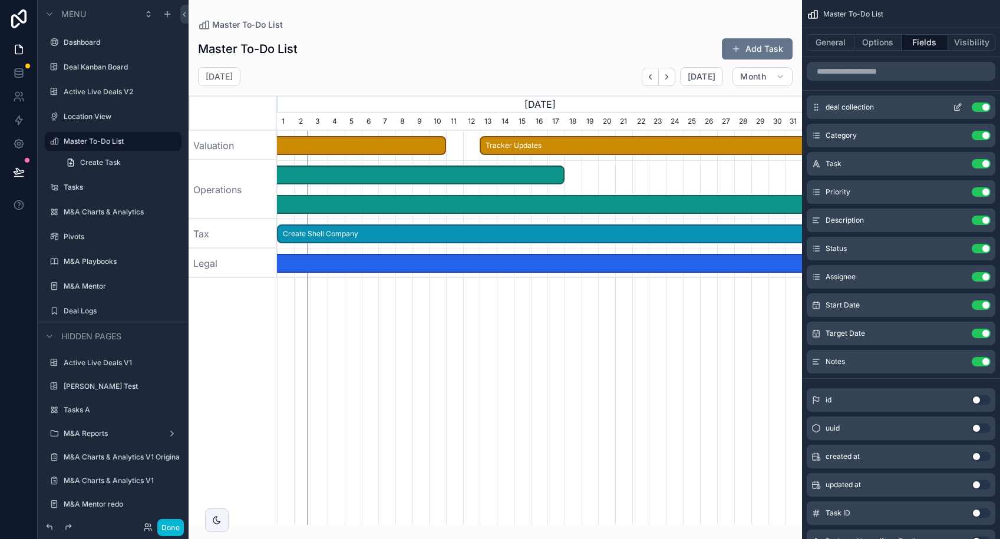
click at [980, 108] on button "Use setting" at bounding box center [980, 107] width 19 height 9
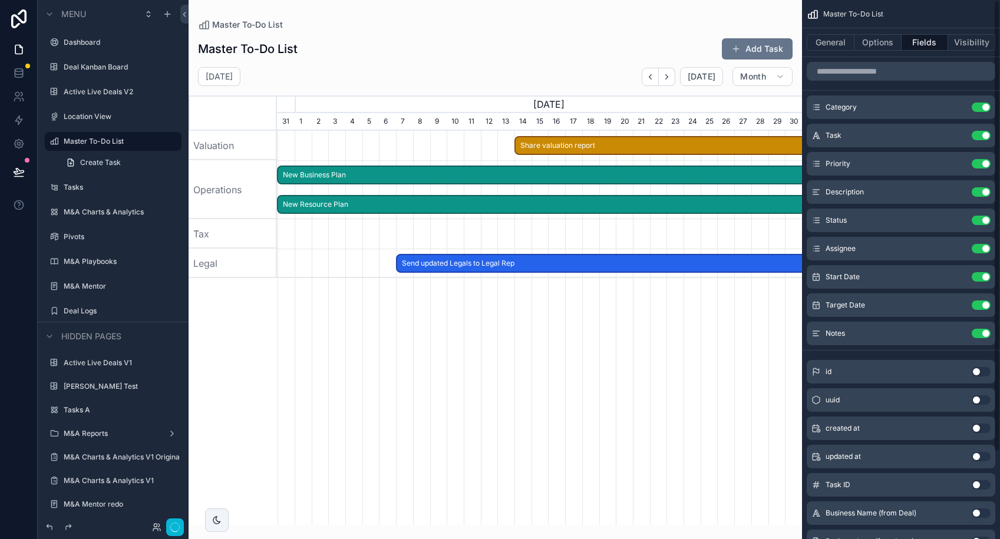
scroll to position [0, 525]
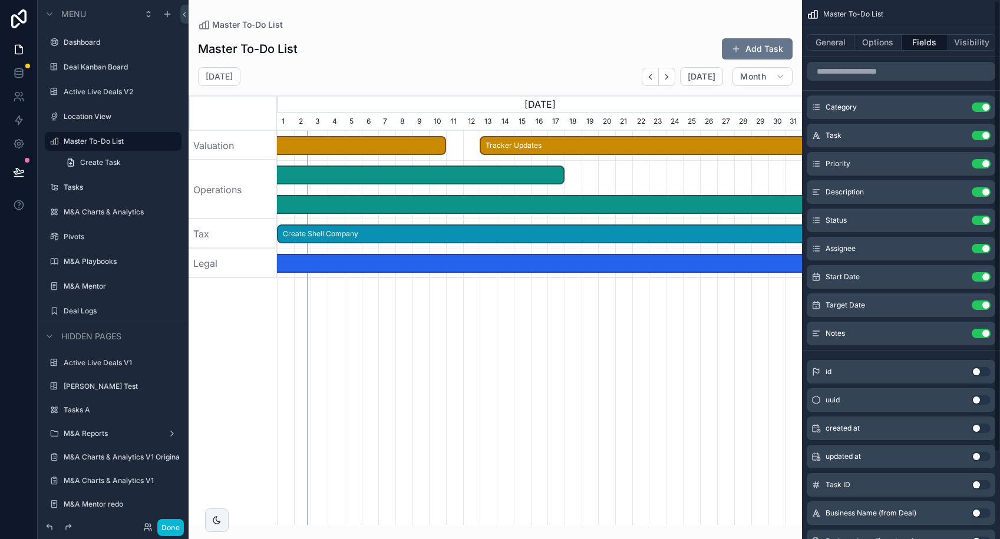
click at [980, 108] on button "Use setting" at bounding box center [980, 107] width 19 height 9
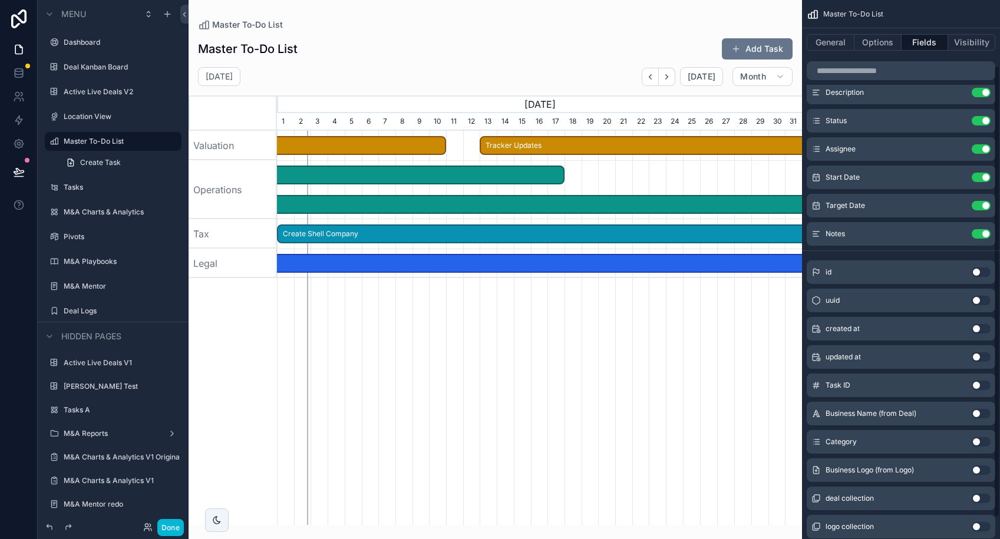
scroll to position [78, 0]
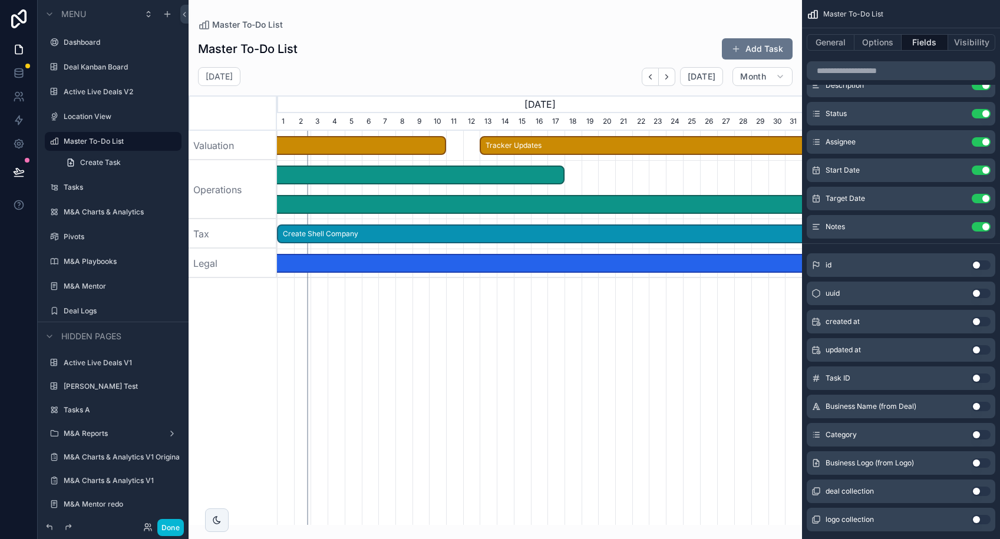
click at [979, 407] on button "Use setting" at bounding box center [980, 406] width 19 height 9
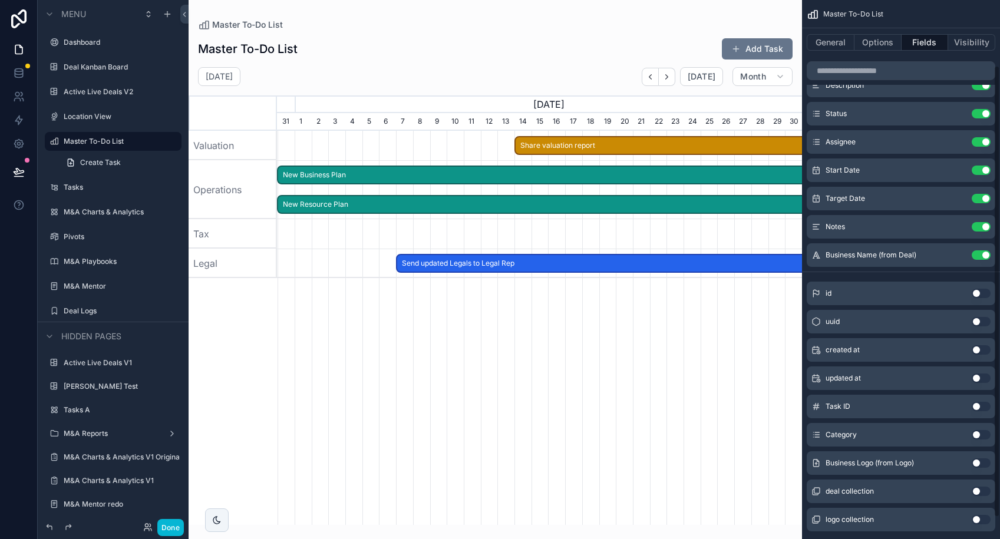
scroll to position [0, 525]
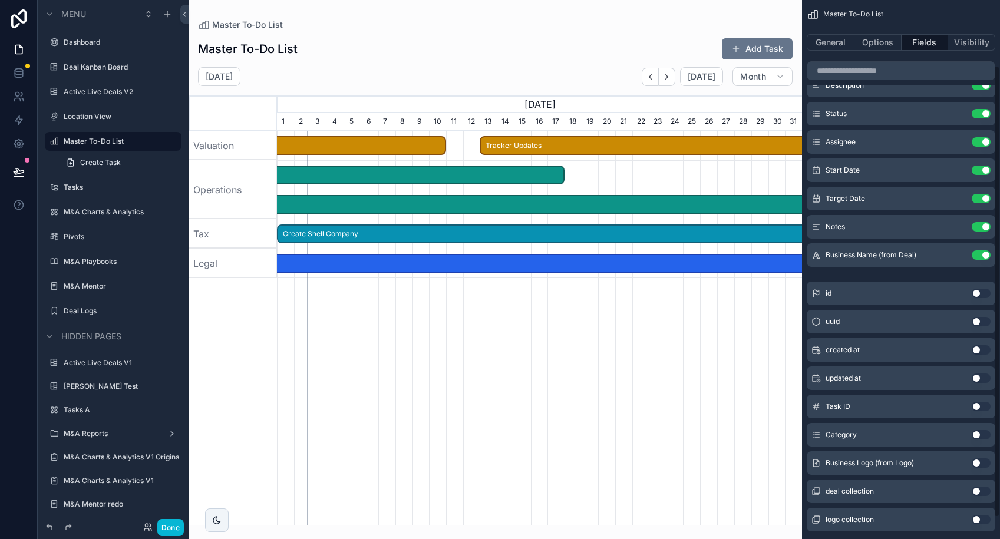
click at [980, 434] on button "Use setting" at bounding box center [980, 434] width 19 height 9
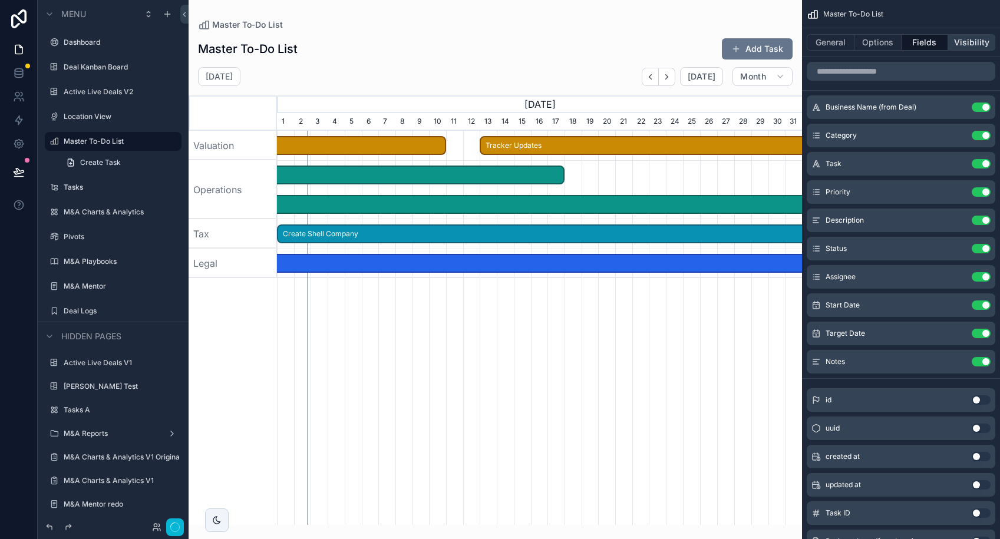
click at [966, 44] on button "Visibility" at bounding box center [971, 42] width 47 height 16
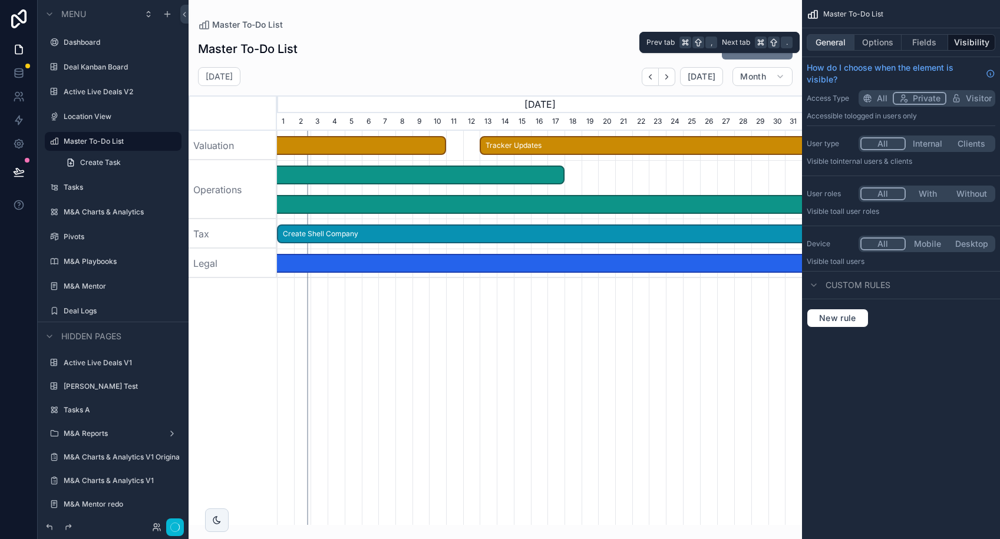
click at [835, 42] on button "General" at bounding box center [830, 42] width 48 height 16
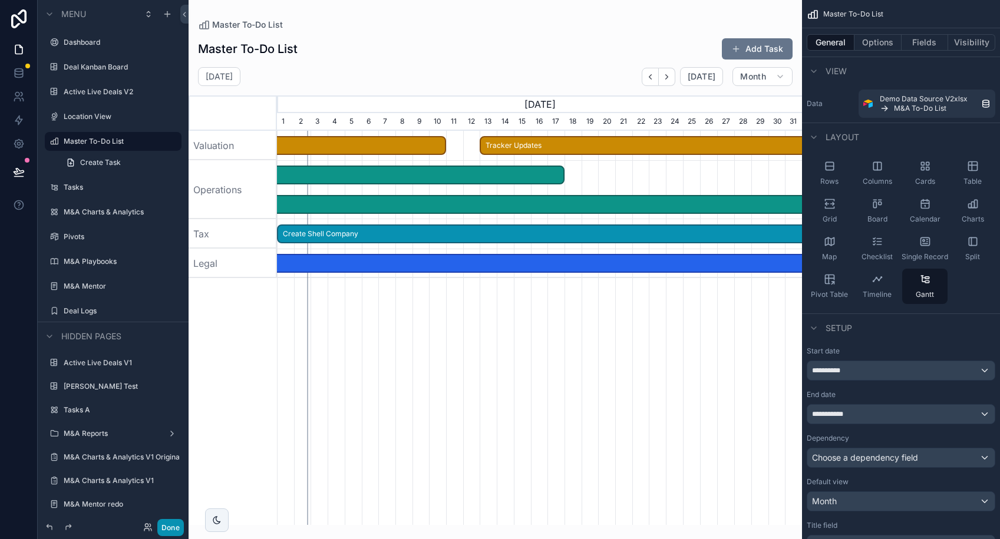
click at [172, 527] on button "Done" at bounding box center [170, 527] width 27 height 17
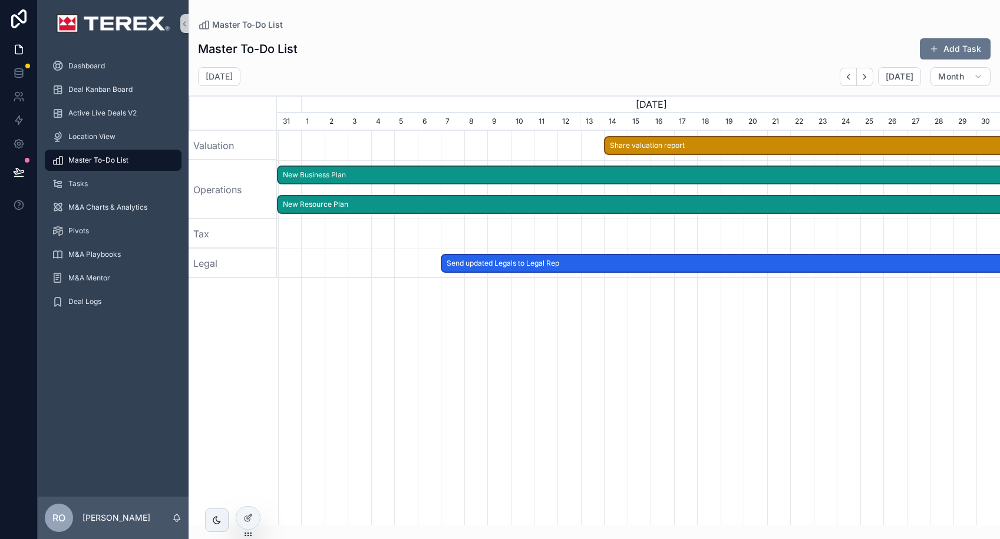
scroll to position [0, 723]
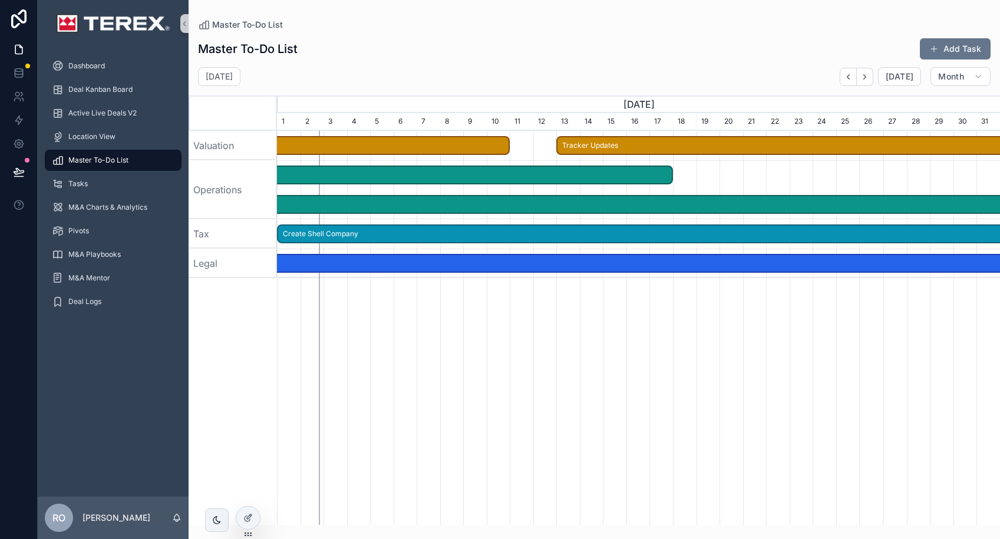
click at [492, 264] on span "Send updated Legals to Legal Rep" at bounding box center [614, 263] width 1791 height 19
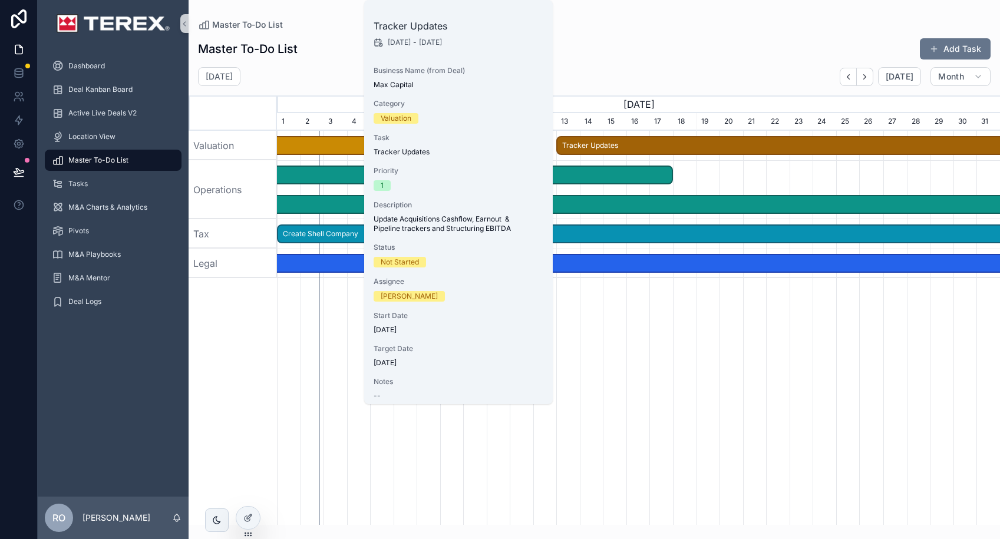
click at [391, 42] on span "[DATE]" at bounding box center [399, 42] width 23 height 9
click at [379, 45] on icon "scrollable content" at bounding box center [377, 42] width 9 height 9
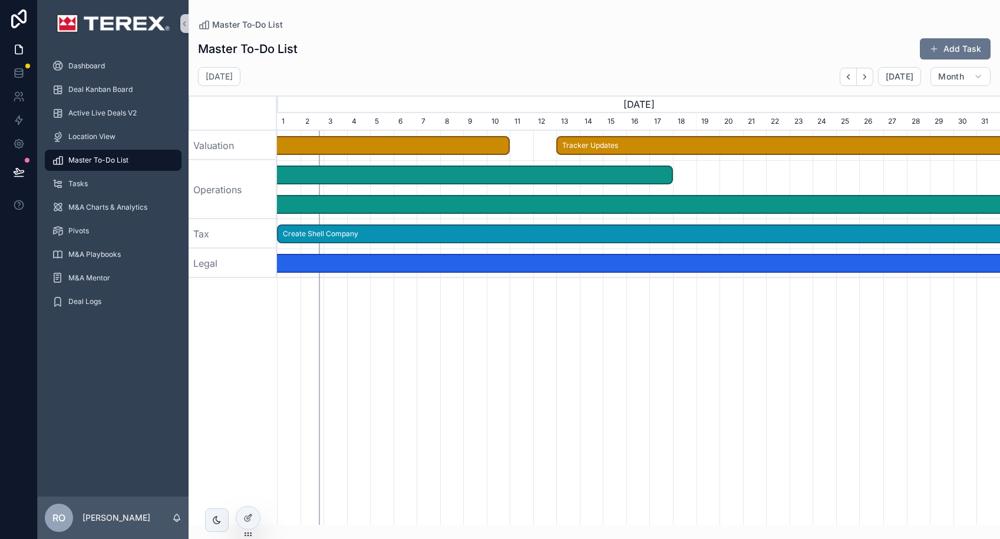
click at [716, 28] on div "Master To-Do List" at bounding box center [594, 25] width 792 height 12
click at [250, 516] on icon at bounding box center [247, 517] width 9 height 9
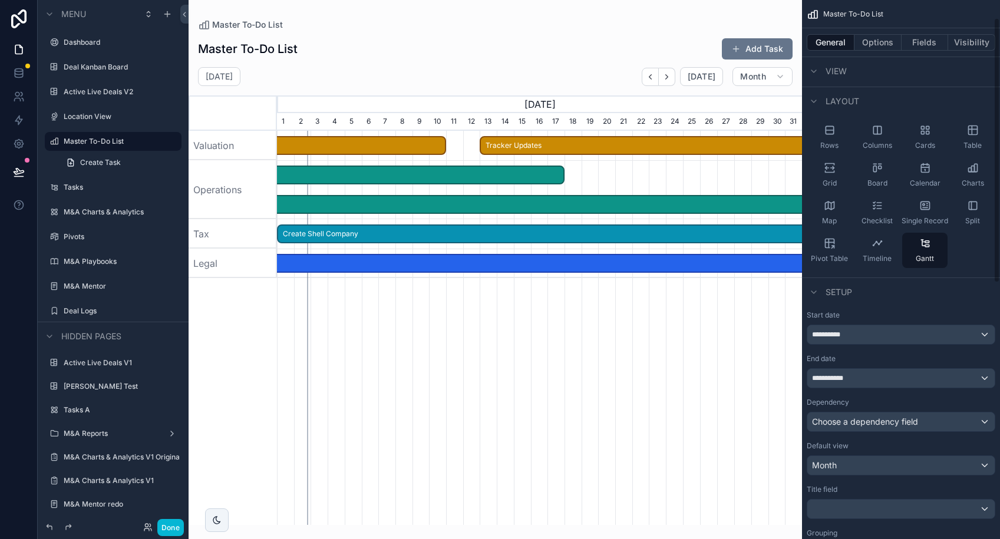
scroll to position [37, 0]
click at [915, 425] on div "Choose a dependency field" at bounding box center [900, 421] width 187 height 19
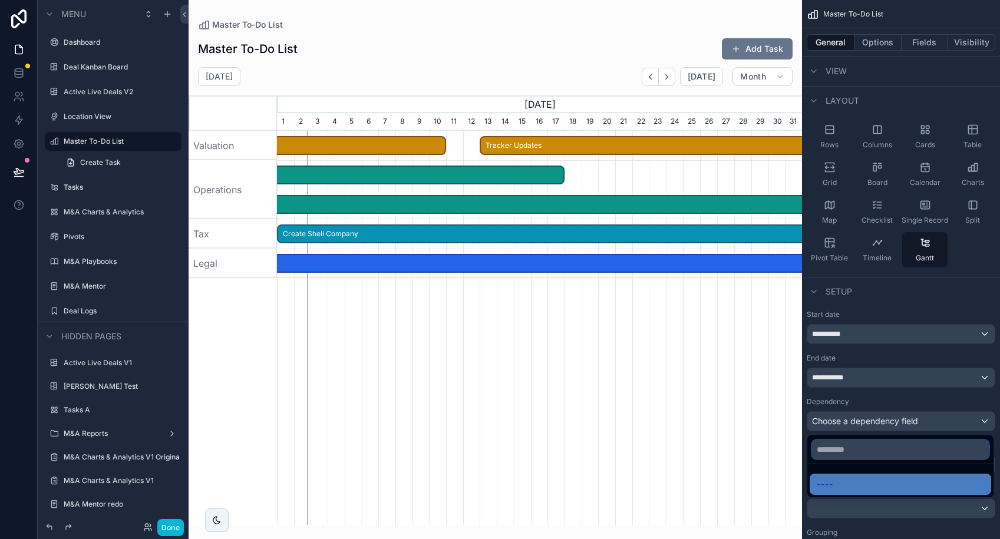
click at [903, 448] on input "text" at bounding box center [900, 449] width 177 height 19
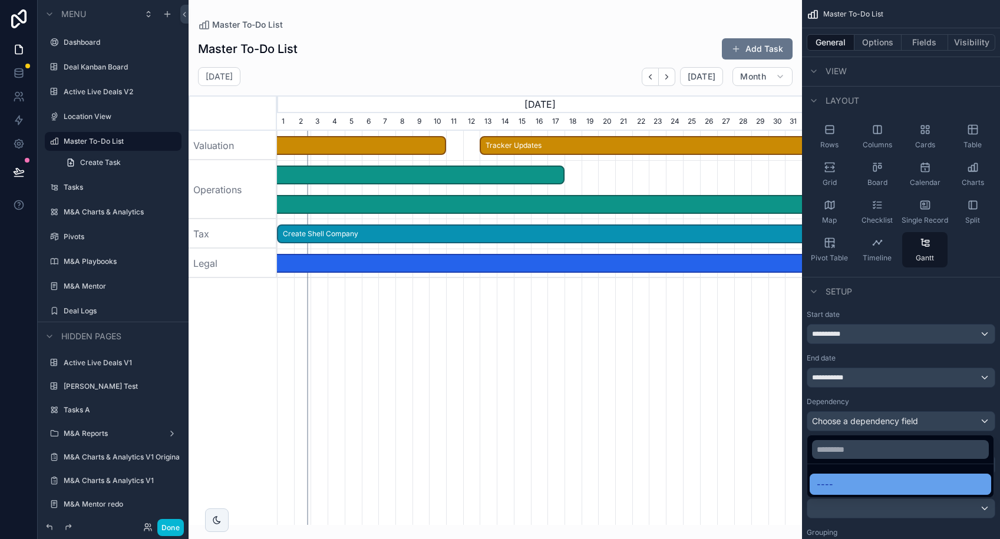
click at [920, 481] on div "----" at bounding box center [900, 484] width 167 height 14
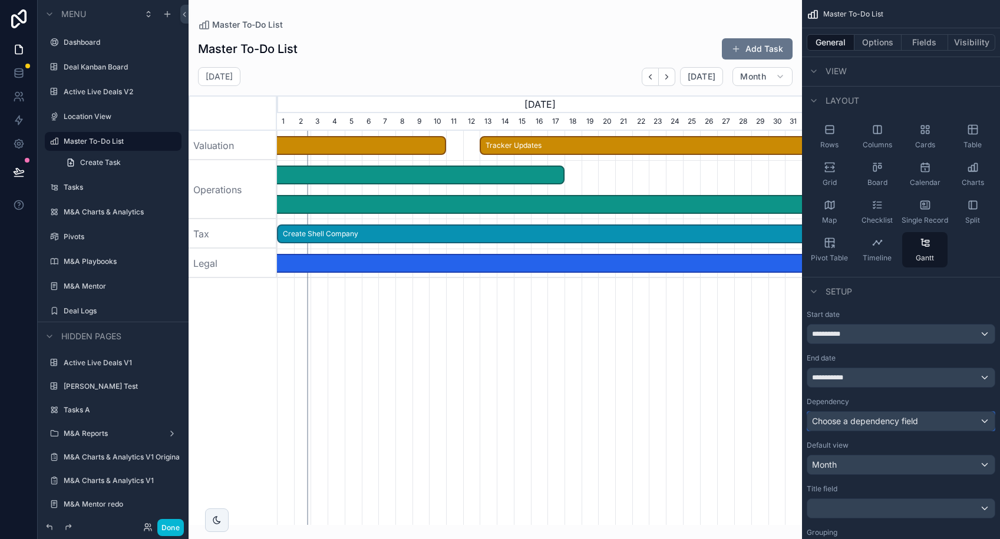
click at [957, 420] on div "Choose a dependency field" at bounding box center [900, 421] width 187 height 19
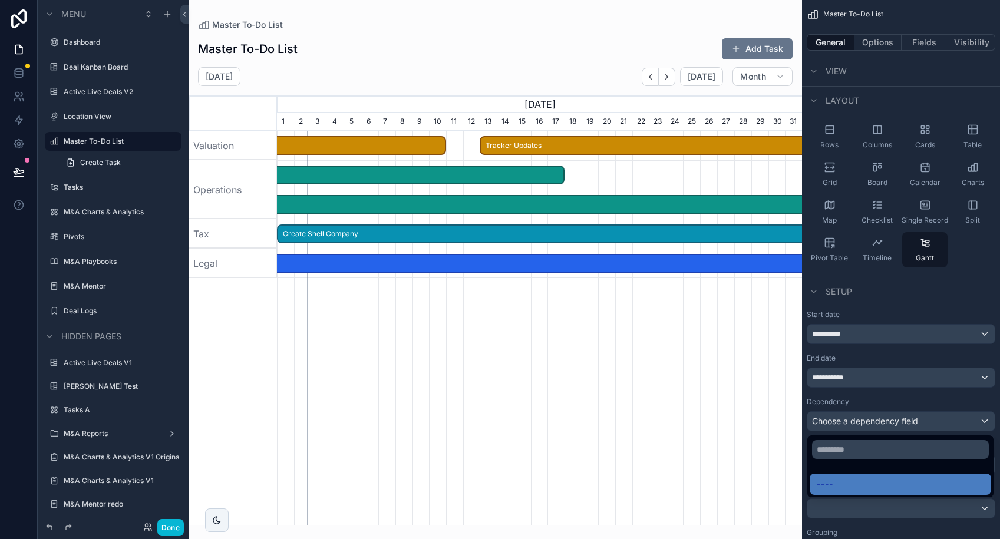
click at [169, 528] on div "scrollable content" at bounding box center [500, 269] width 1000 height 539
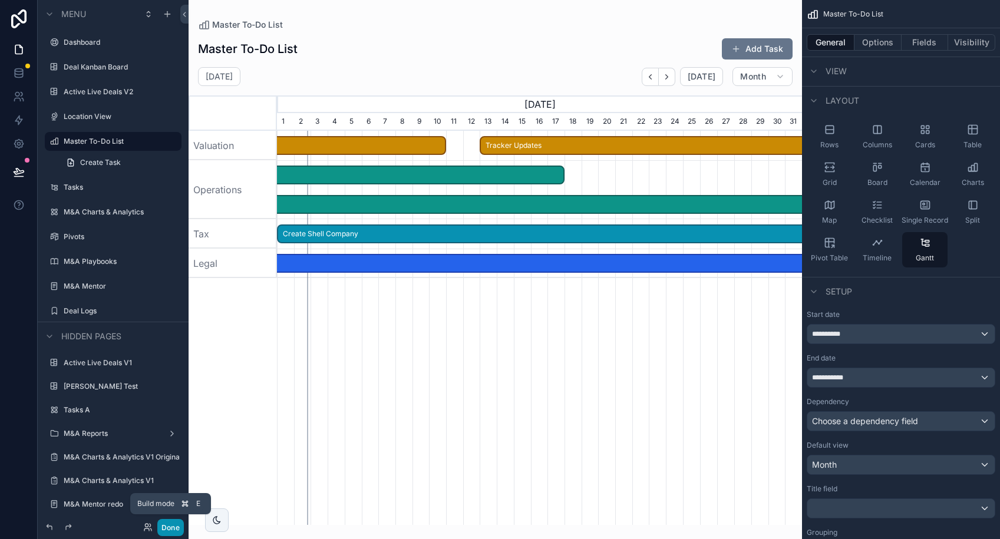
click at [169, 528] on button "Done" at bounding box center [170, 527] width 27 height 17
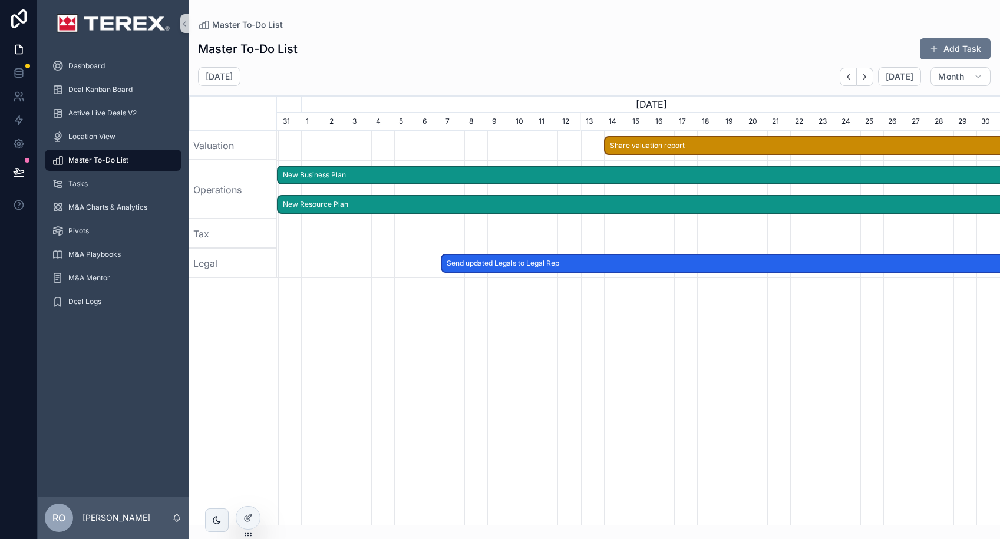
scroll to position [0, 723]
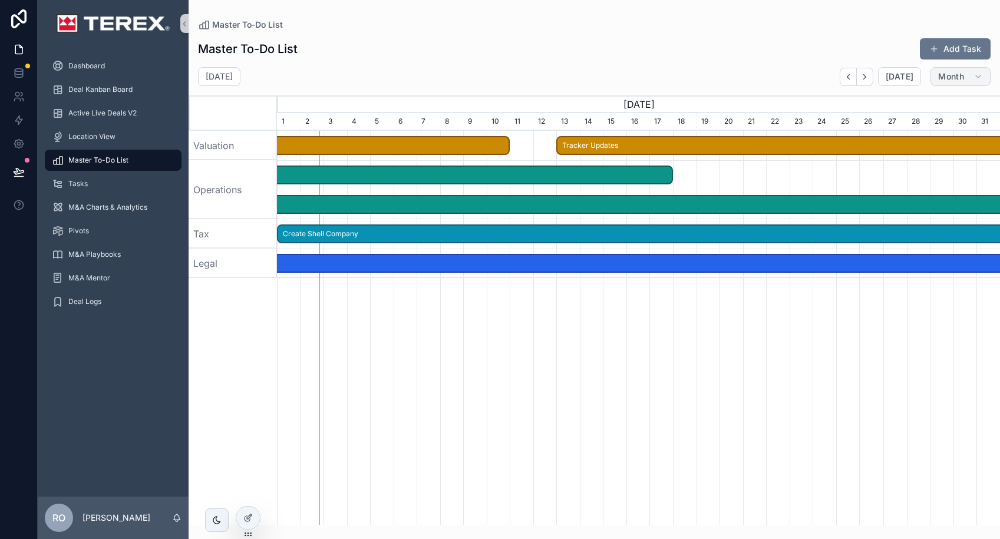
click at [971, 77] on button "Month" at bounding box center [960, 76] width 60 height 19
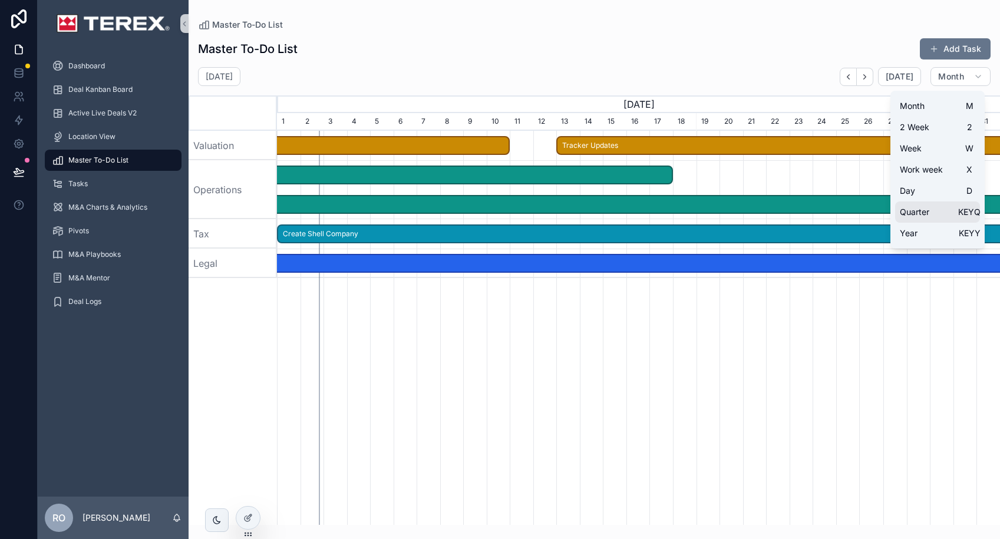
click at [935, 212] on button "Quarter KEYQ" at bounding box center [937, 211] width 85 height 21
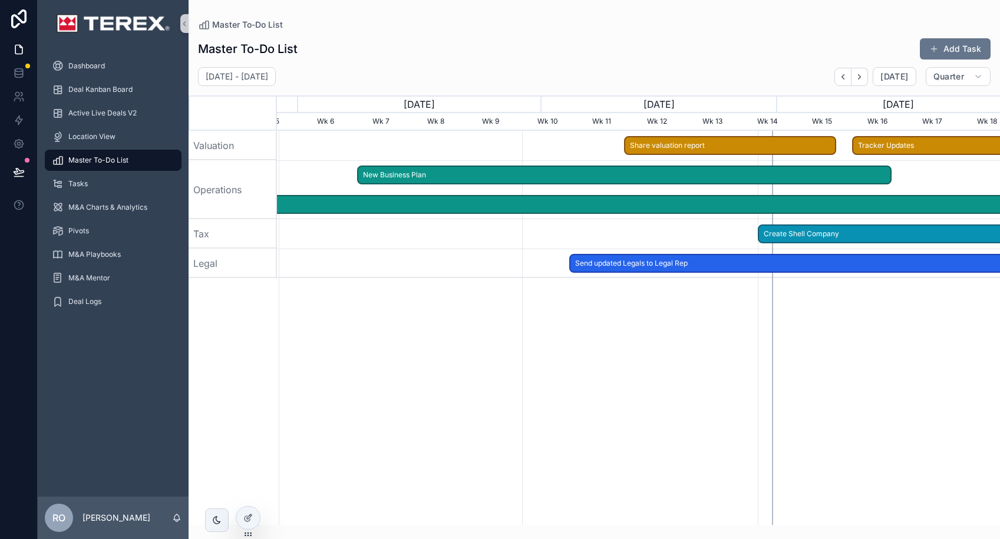
scroll to position [0, 746]
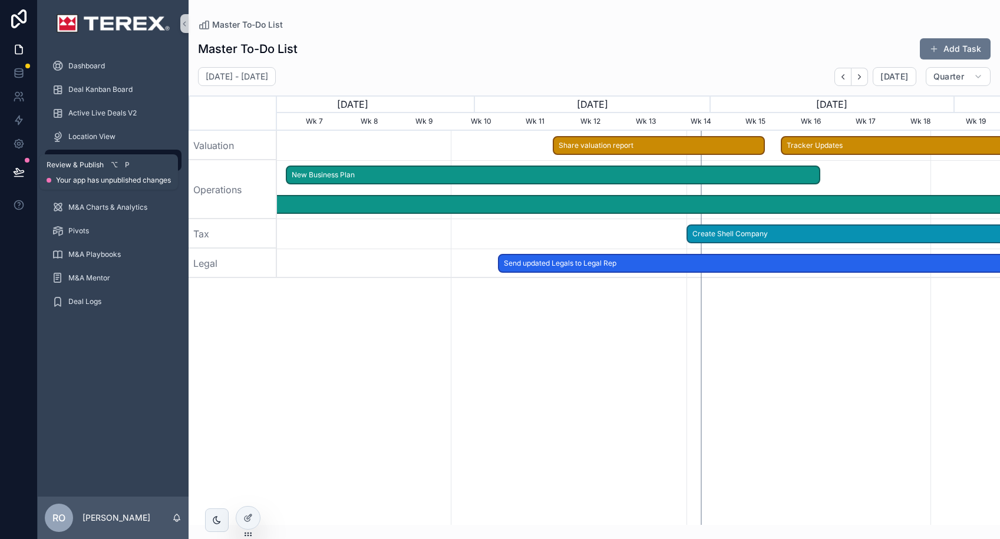
click at [18, 175] on icon at bounding box center [19, 172] width 12 height 12
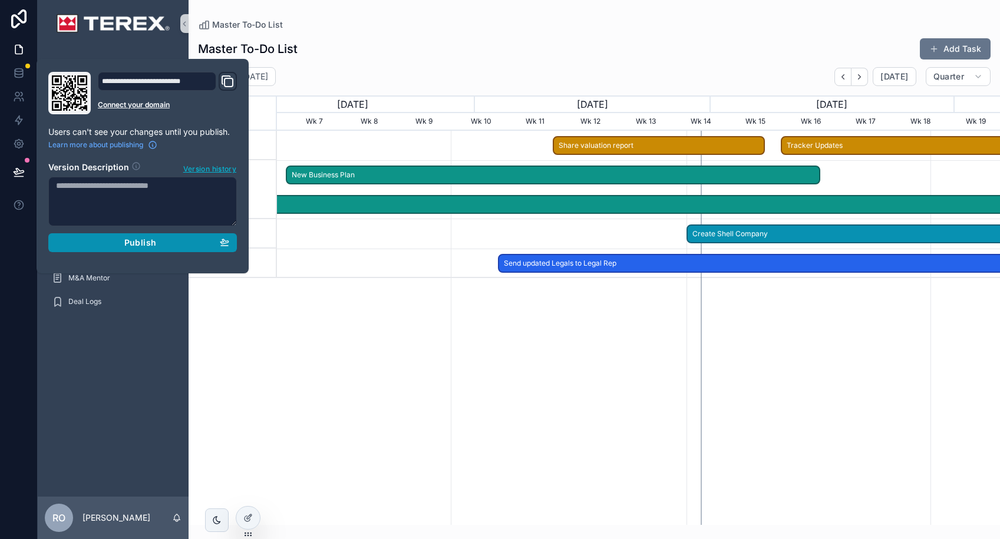
click at [138, 240] on span "Publish" at bounding box center [140, 242] width 32 height 11
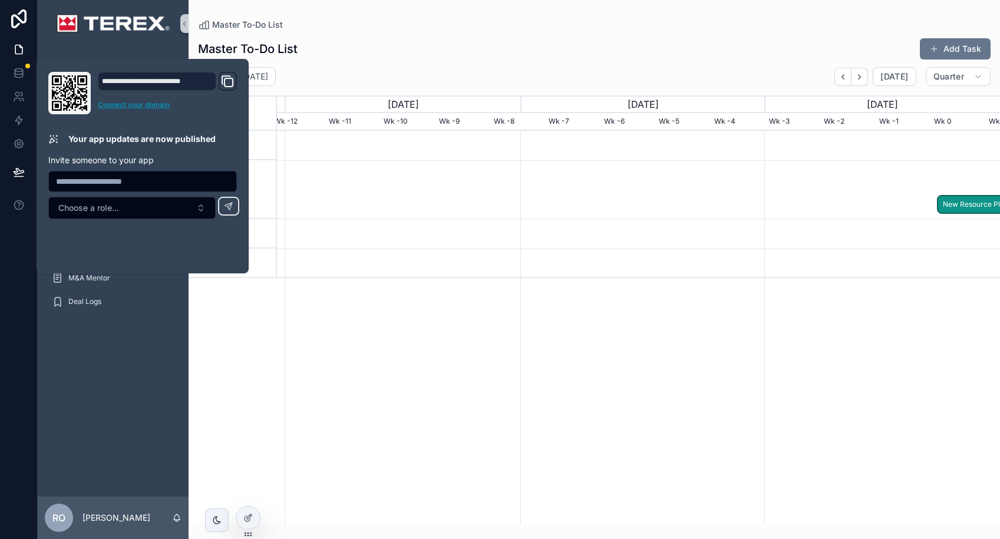
scroll to position [0, 723]
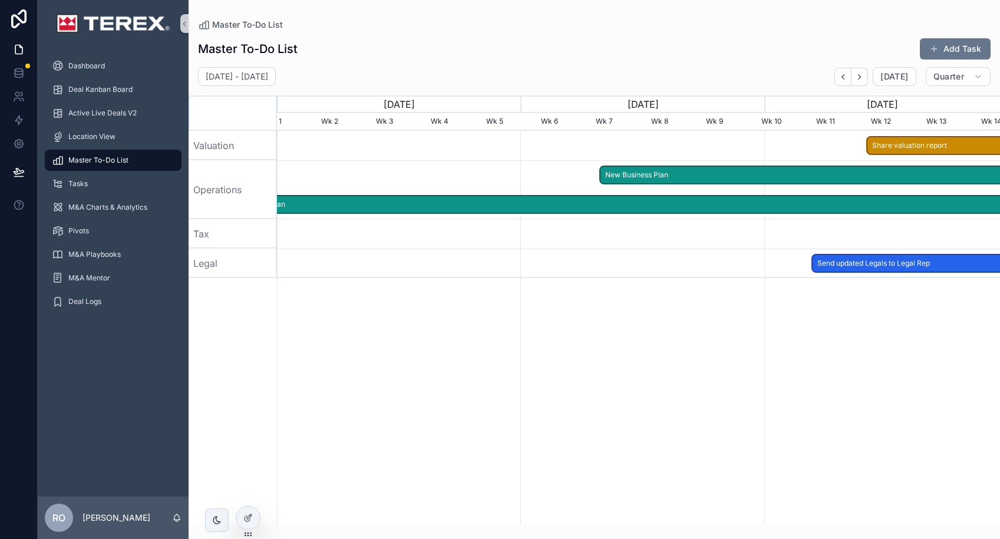
click at [417, 48] on div "Master To-Do List Add Task" at bounding box center [594, 49] width 792 height 22
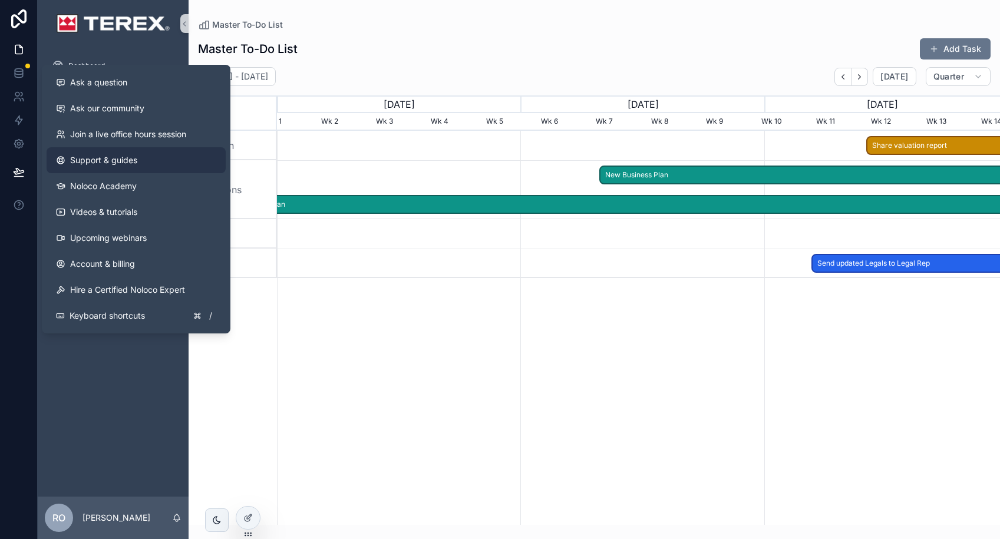
click at [114, 163] on span "Support & guides" at bounding box center [103, 160] width 67 height 12
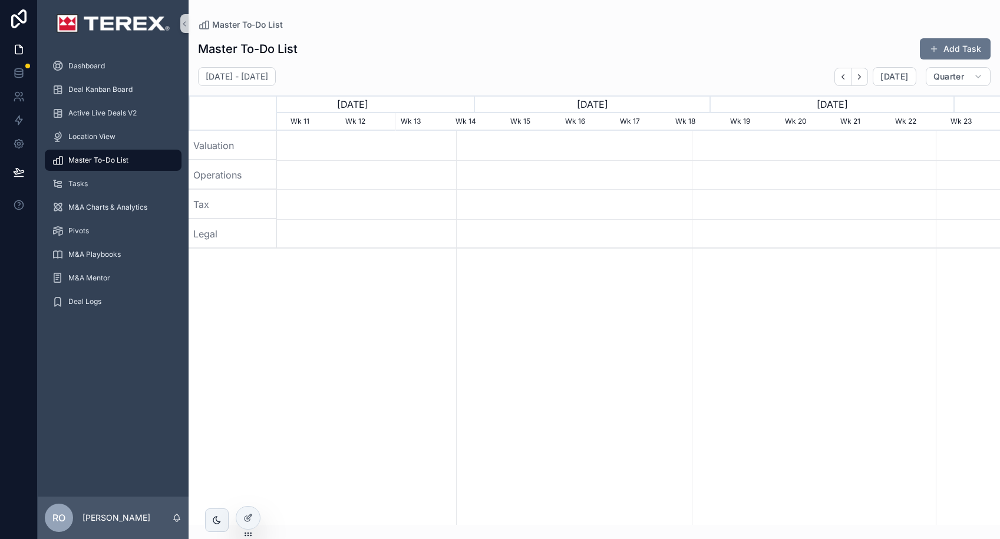
scroll to position [0, 739]
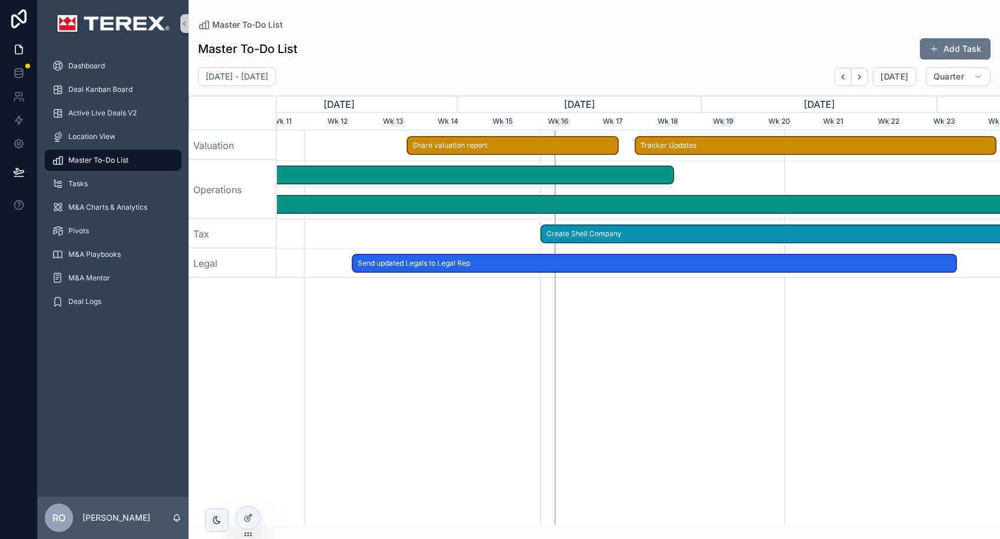
scroll to position [0, 633]
click at [951, 79] on span "Quarter" at bounding box center [948, 76] width 31 height 11
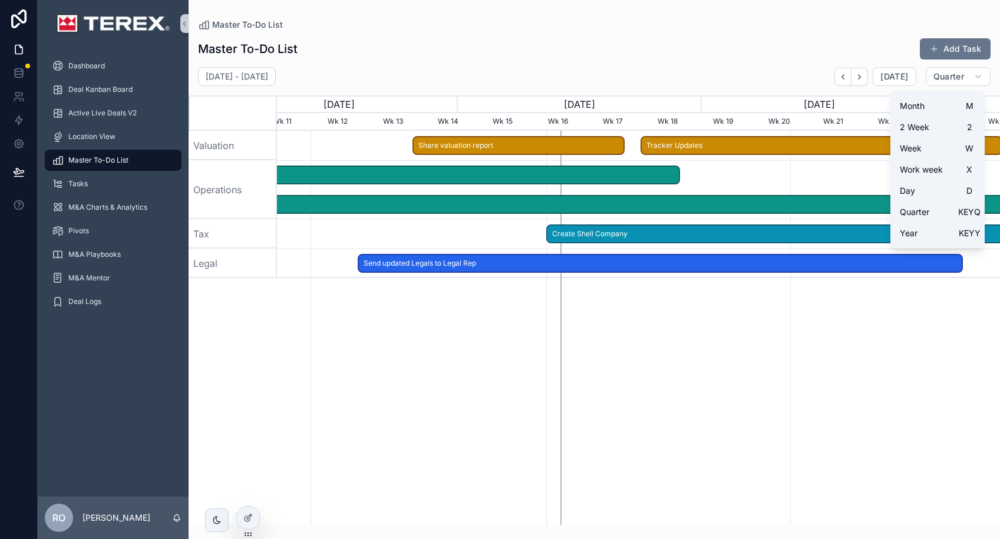
click at [574, 31] on div "Master To-Do List Add Task [DATE] - [DATE] [DATE] Quarter [DATE] [DATE] [DATE] …" at bounding box center [594, 278] width 811 height 494
